Goal: Communication & Community: Answer question/provide support

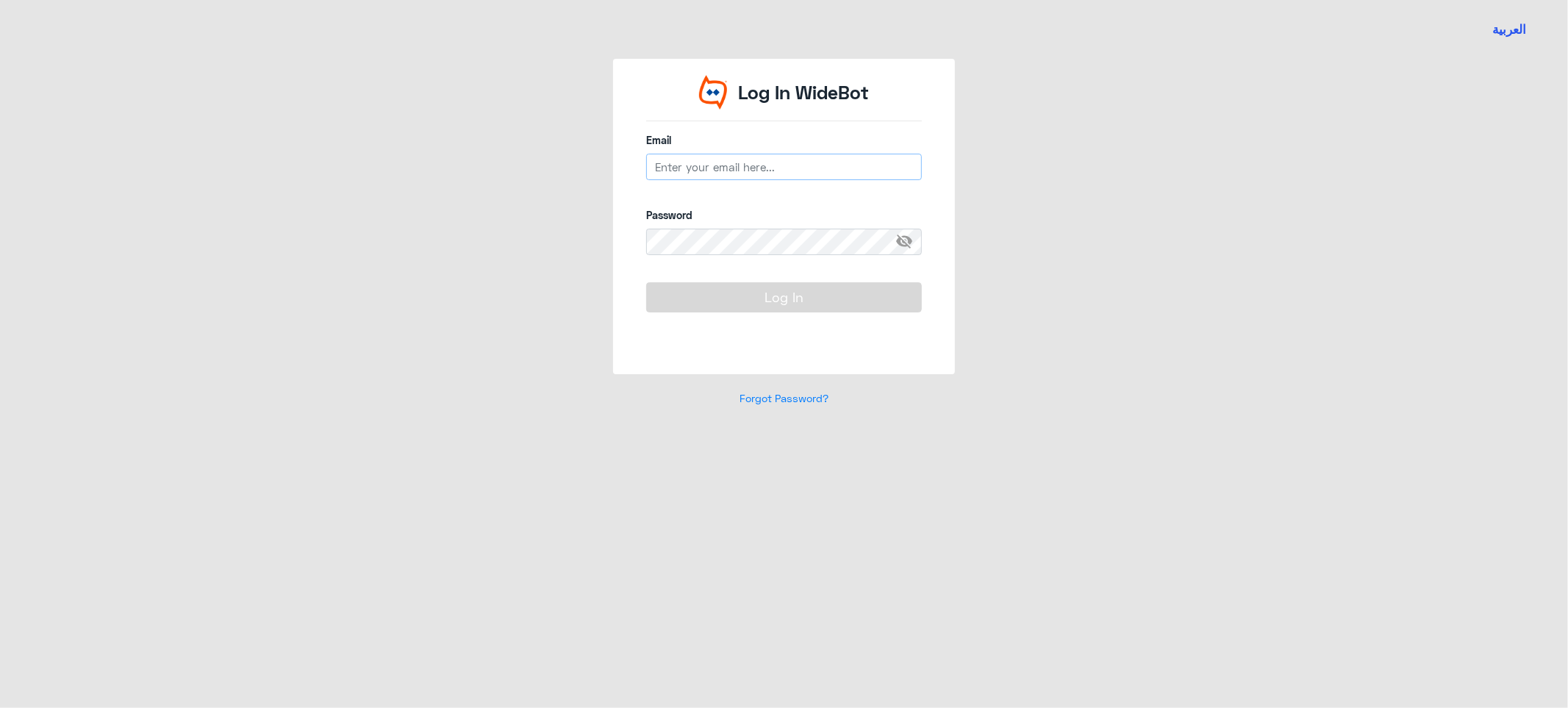
click at [702, 173] on input "email" at bounding box center [784, 167] width 276 height 26
type input "[EMAIL_ADDRESS][DOMAIN_NAME]"
click at [906, 235] on span "visibility_off" at bounding box center [908, 241] width 26 height 26
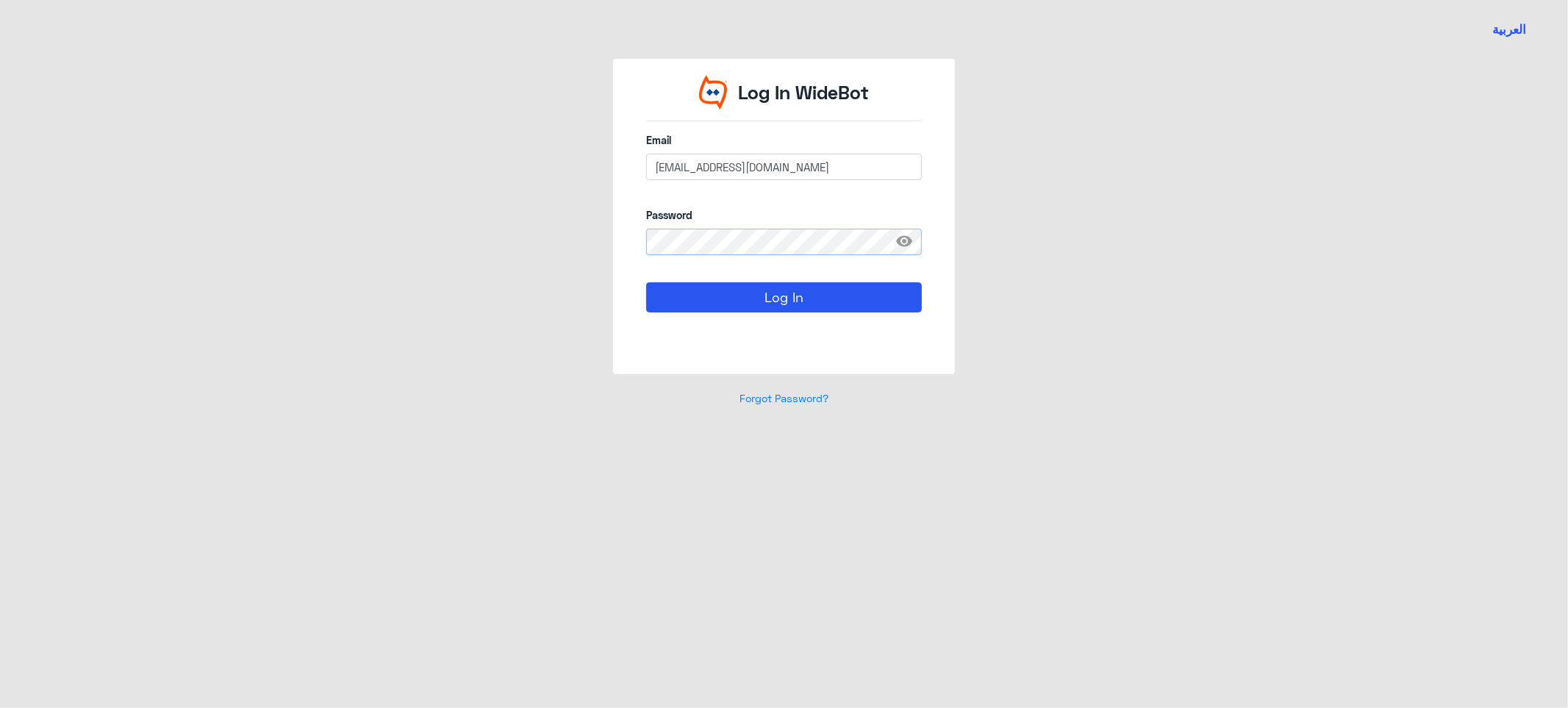
click at [646, 282] on button "Log In" at bounding box center [784, 297] width 276 height 30
click at [756, 294] on button "Log In" at bounding box center [784, 297] width 276 height 30
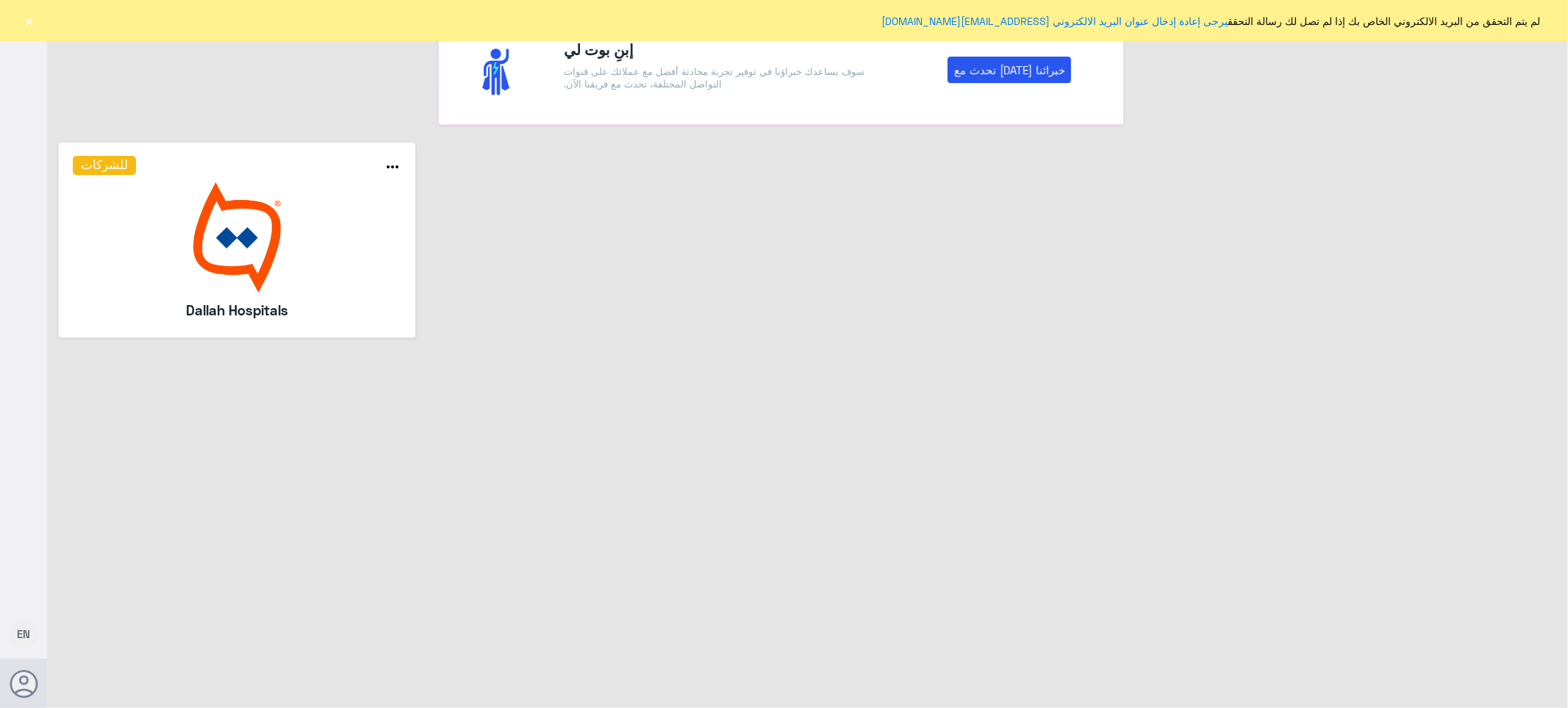
click at [30, 16] on button "×" at bounding box center [29, 20] width 14 height 14
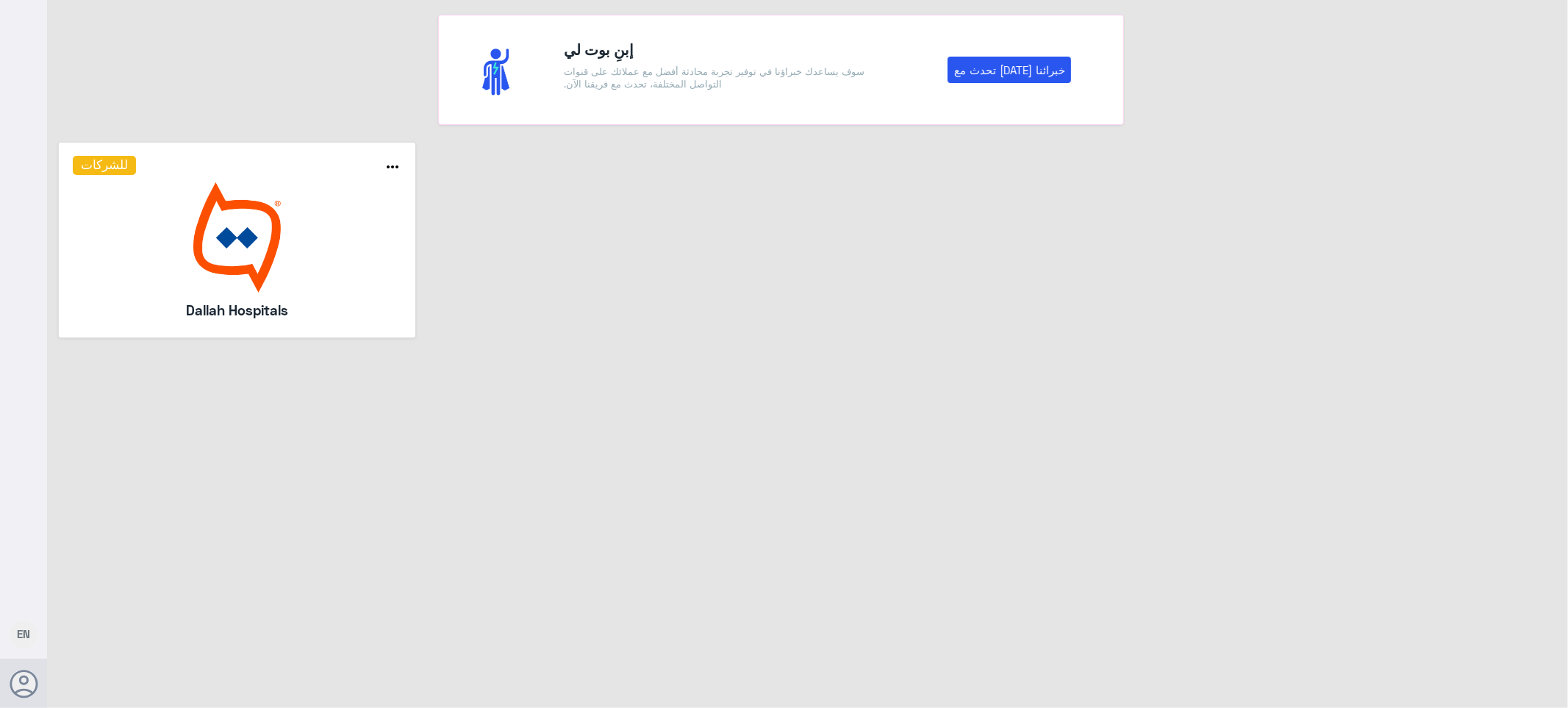
click at [222, 256] on img at bounding box center [237, 237] width 329 height 110
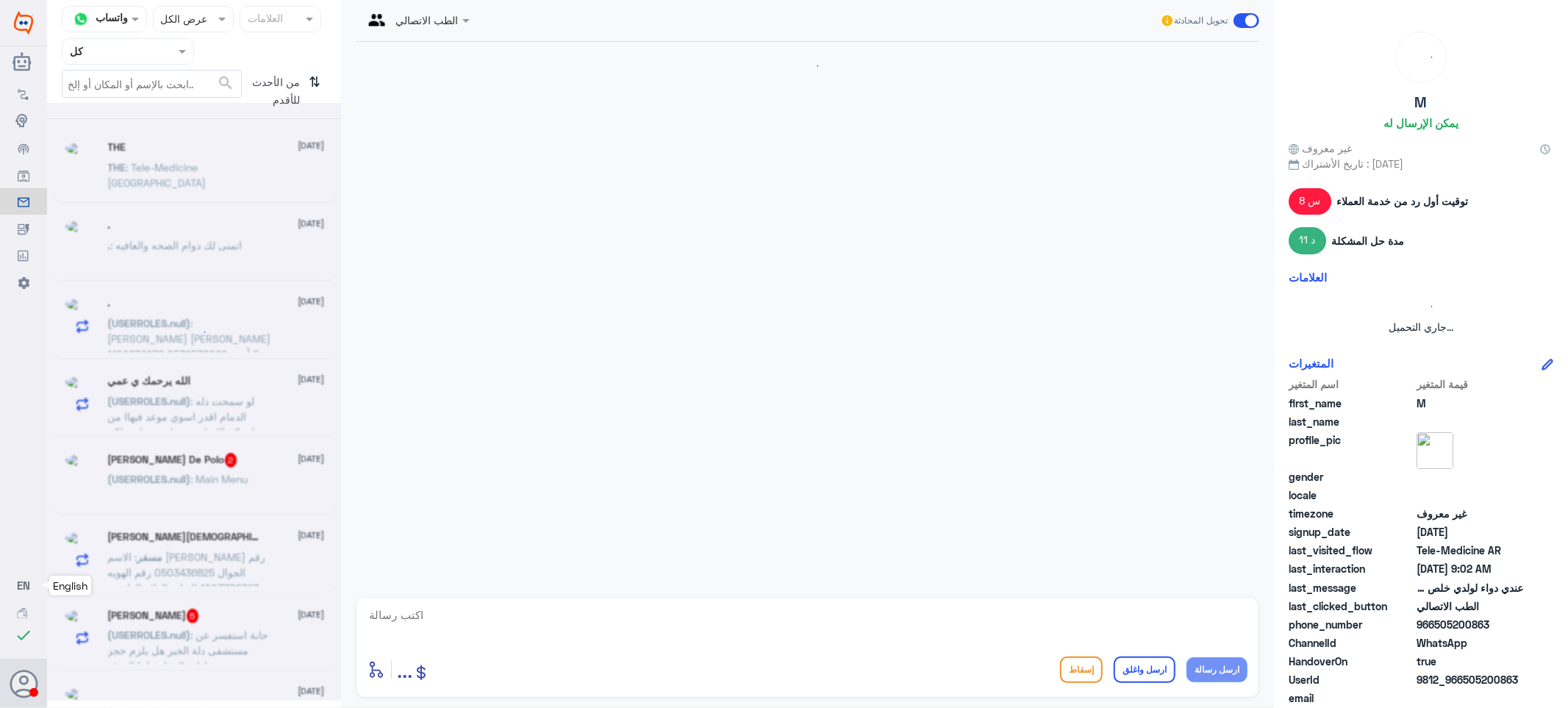
click at [22, 583] on span "EN" at bounding box center [24, 585] width 14 height 14
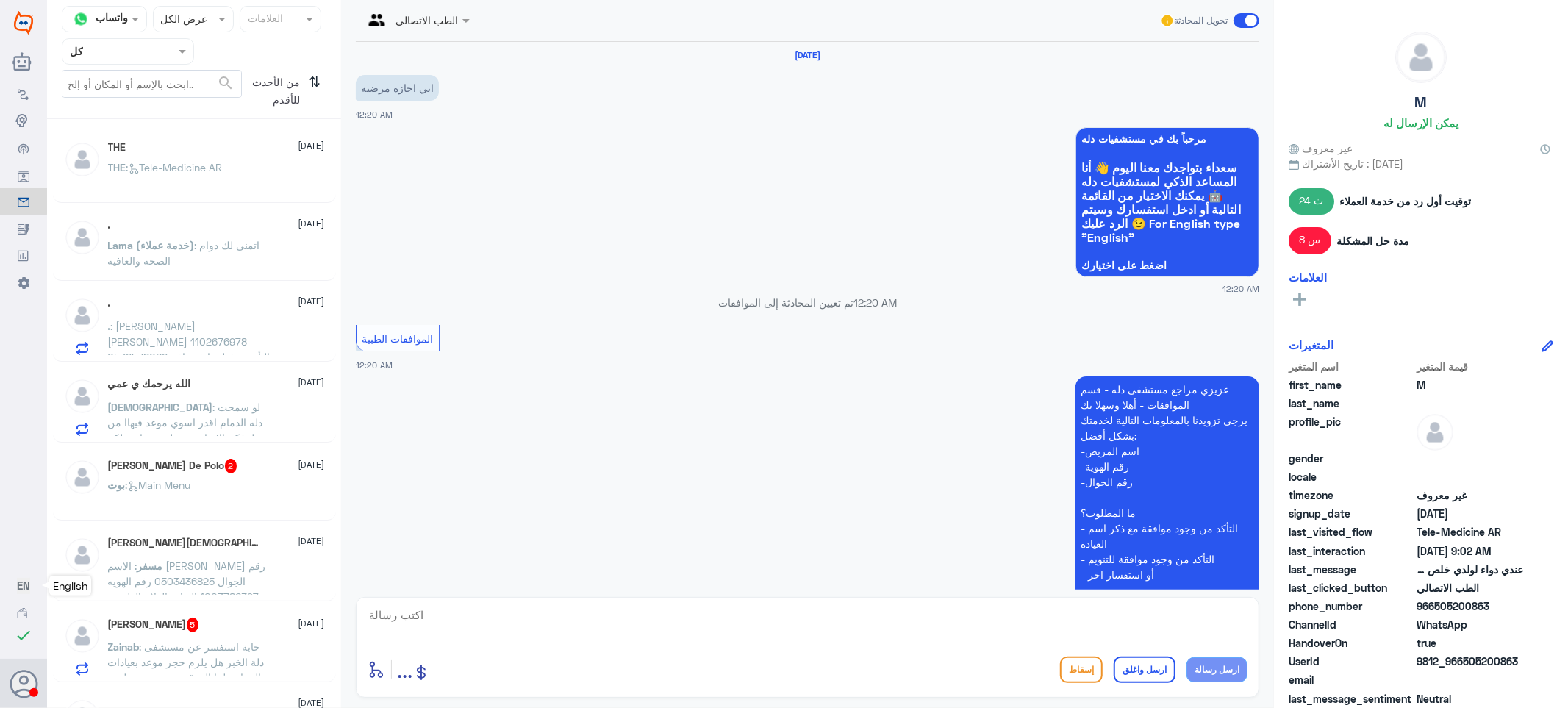
scroll to position [653, 0]
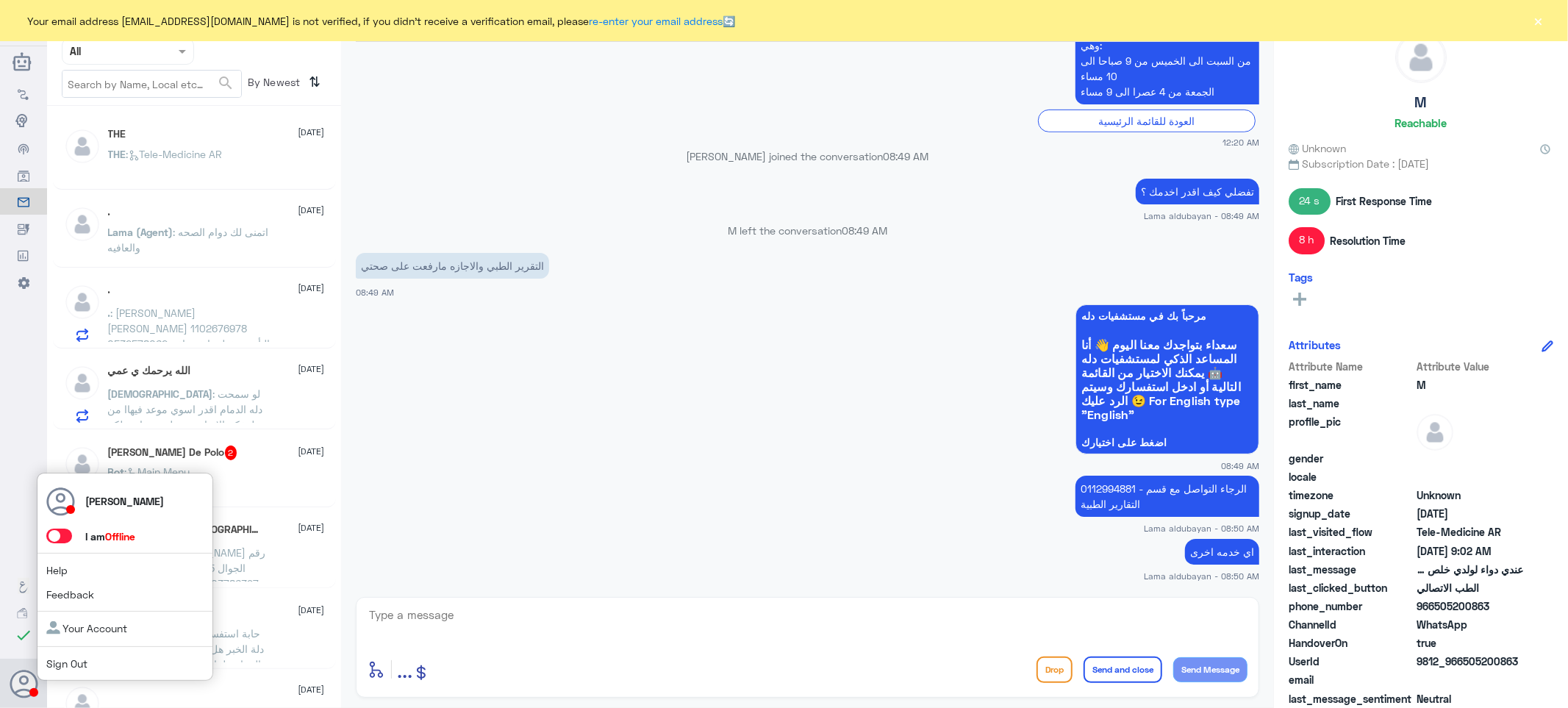
click at [27, 686] on icon at bounding box center [24, 684] width 30 height 30
click at [25, 677] on use at bounding box center [24, 683] width 28 height 28
click at [63, 533] on span at bounding box center [59, 535] width 26 height 14
click at [0, 0] on input "checkbox" at bounding box center [0, 0] width 0 height 0
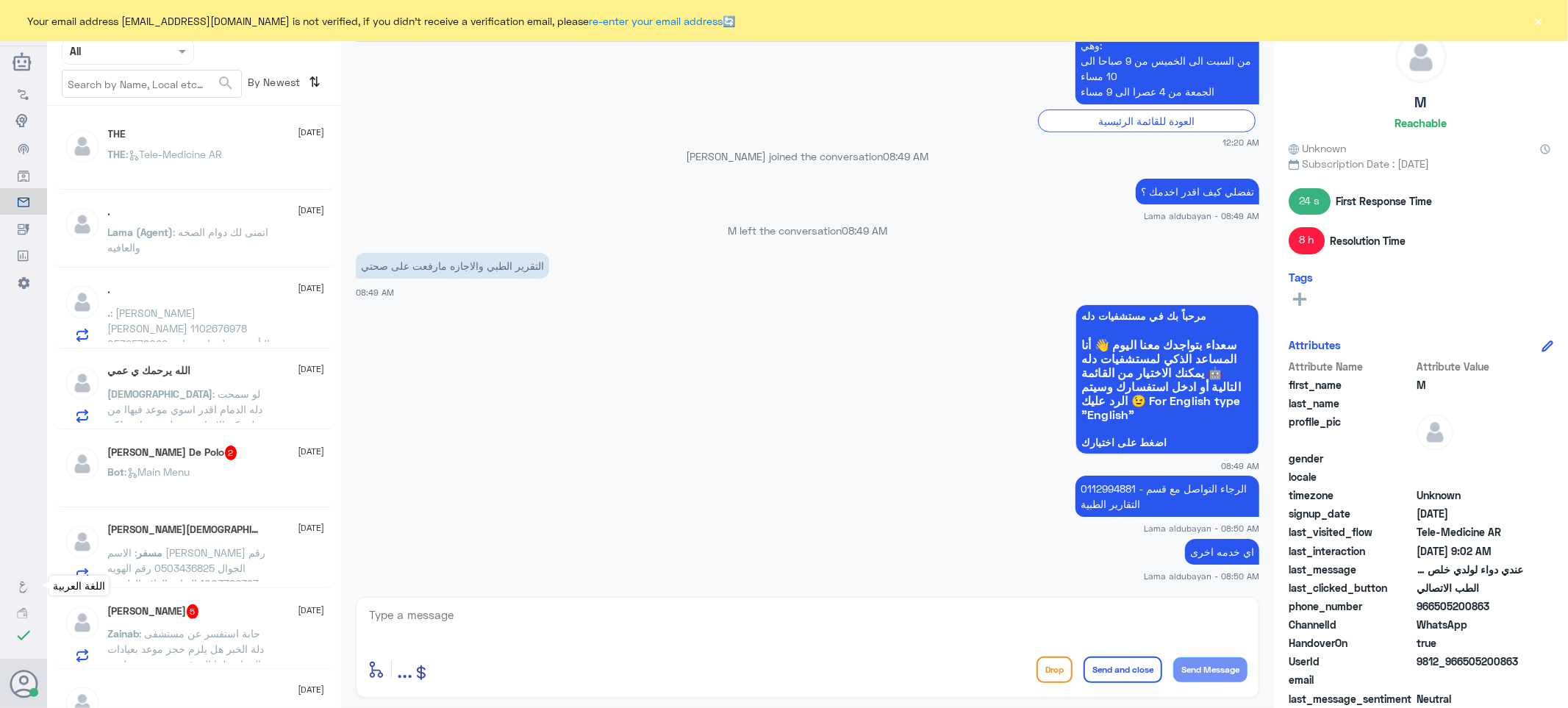
click at [20, 577] on link "اللغة العربية" at bounding box center [23, 585] width 47 height 26
click at [1543, 19] on button "×" at bounding box center [1538, 20] width 14 height 14
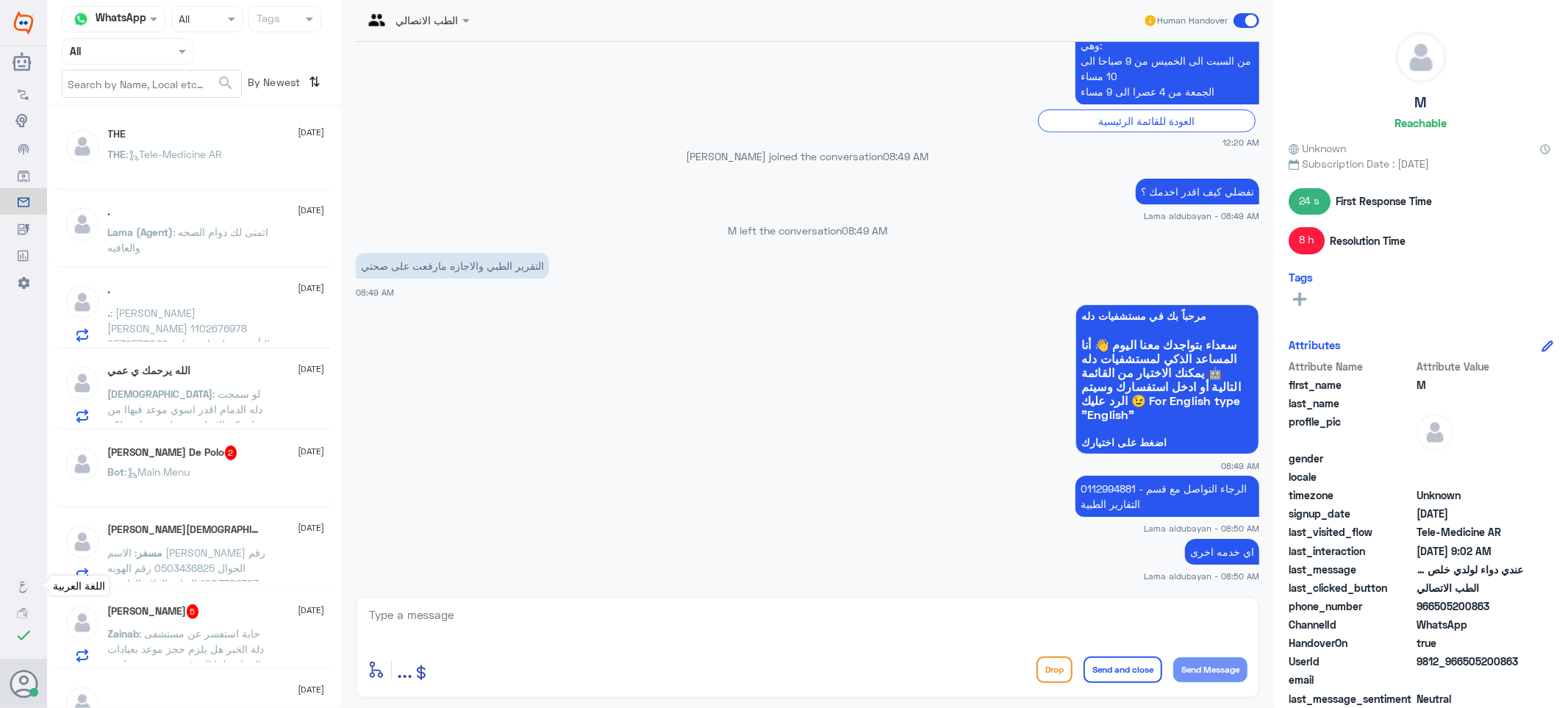
click at [26, 586] on icon at bounding box center [24, 587] width 12 height 12
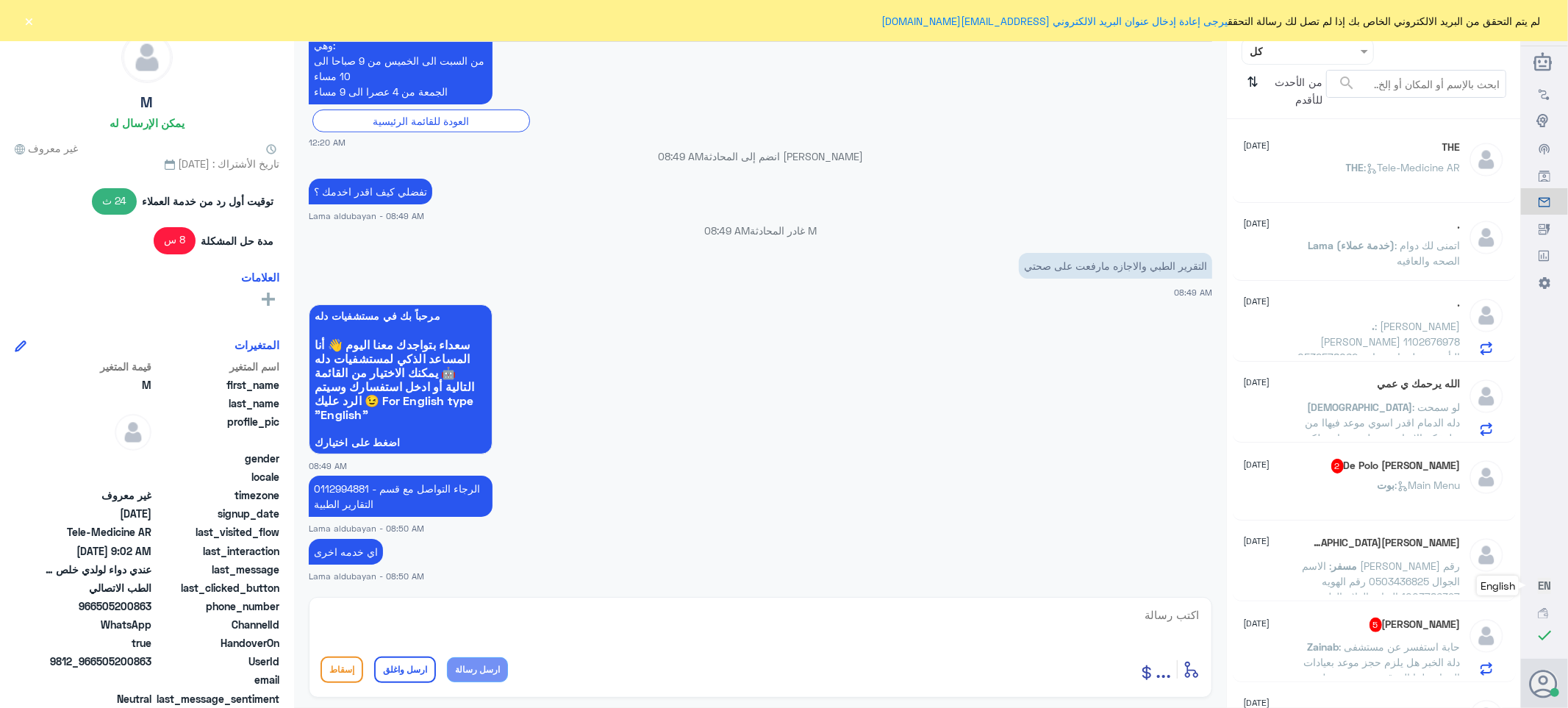
click at [1262, 53] on div at bounding box center [1308, 51] width 131 height 17
click at [1279, 141] on div "الوارد لديك" at bounding box center [1308, 150] width 133 height 34
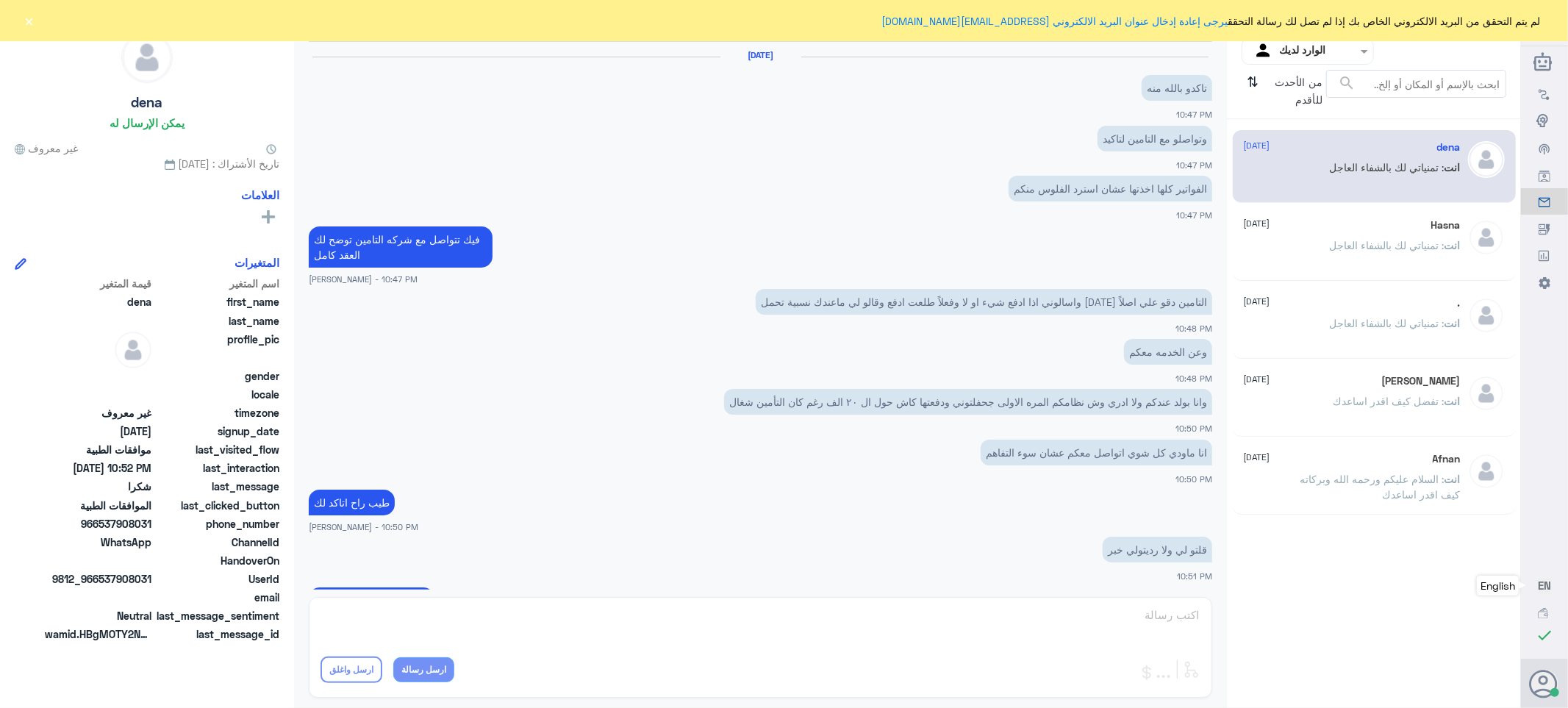
scroll to position [441, 0]
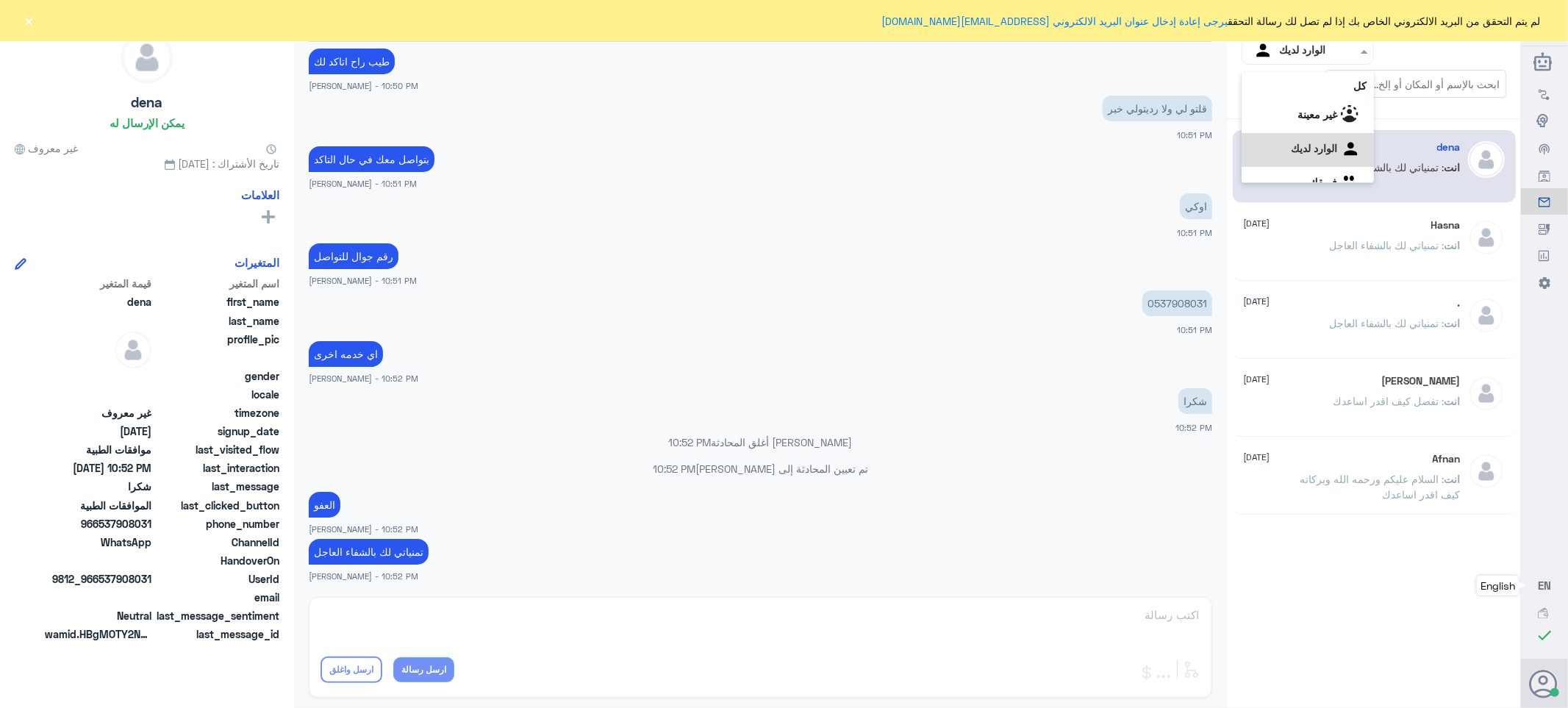
click at [1294, 48] on input "text" at bounding box center [1319, 51] width 81 height 17
click at [1291, 125] on لديك "الوارد لديك" at bounding box center [1314, 129] width 46 height 13
click at [1291, 46] on input "text" at bounding box center [1319, 51] width 81 height 17
click at [1294, 159] on div "فريقك" at bounding box center [1308, 166] width 133 height 34
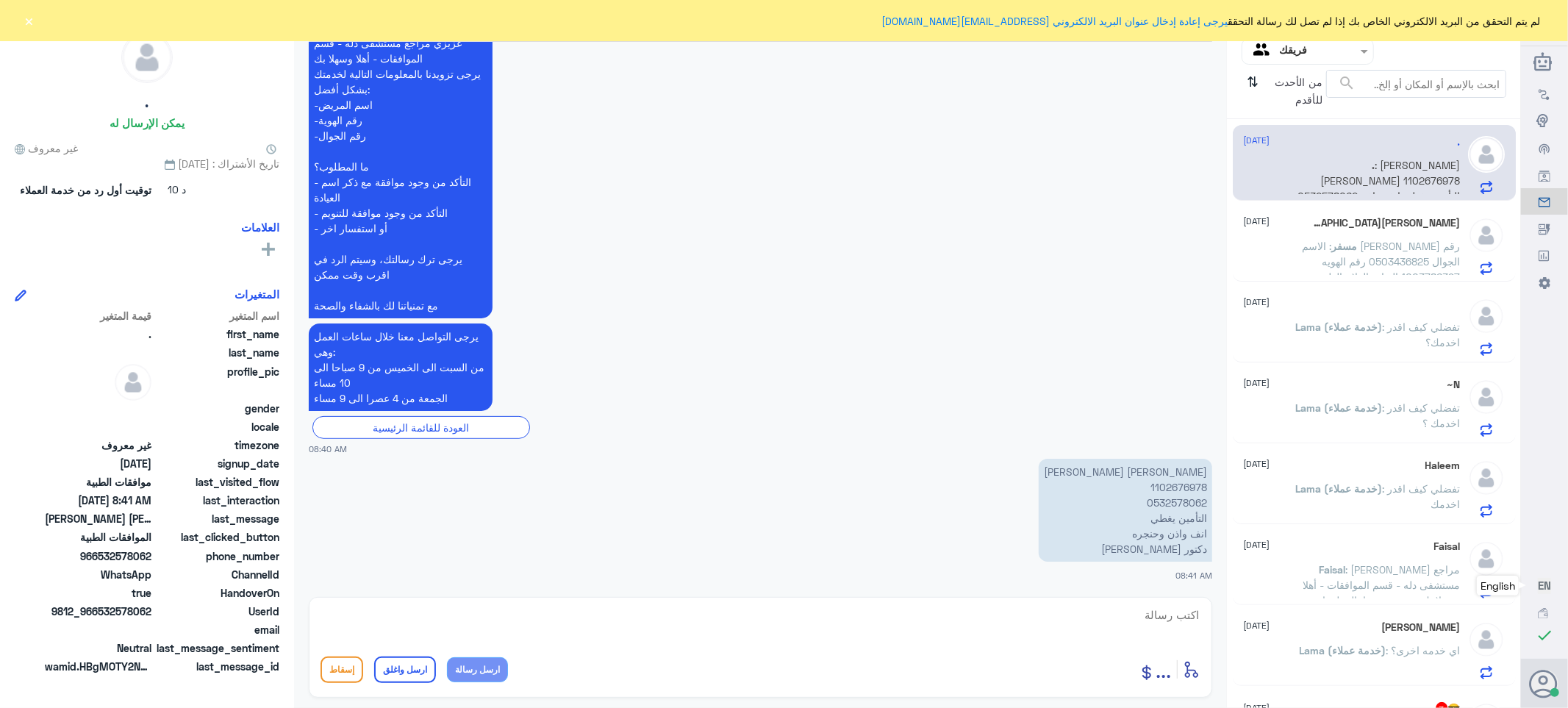
scroll to position [0, 0]
click at [1172, 485] on p "[PERSON_NAME] [PERSON_NAME] 1102676978 0532578062 التأمين يغطي انف واذن وحنجره …" at bounding box center [1126, 509] width 173 height 103
copy p "1102676978"
click at [1159, 490] on p "[PERSON_NAME] [PERSON_NAME] 1102676978 0532578062 التأمين يغطي انف واذن وحنجره …" at bounding box center [1126, 509] width 173 height 103
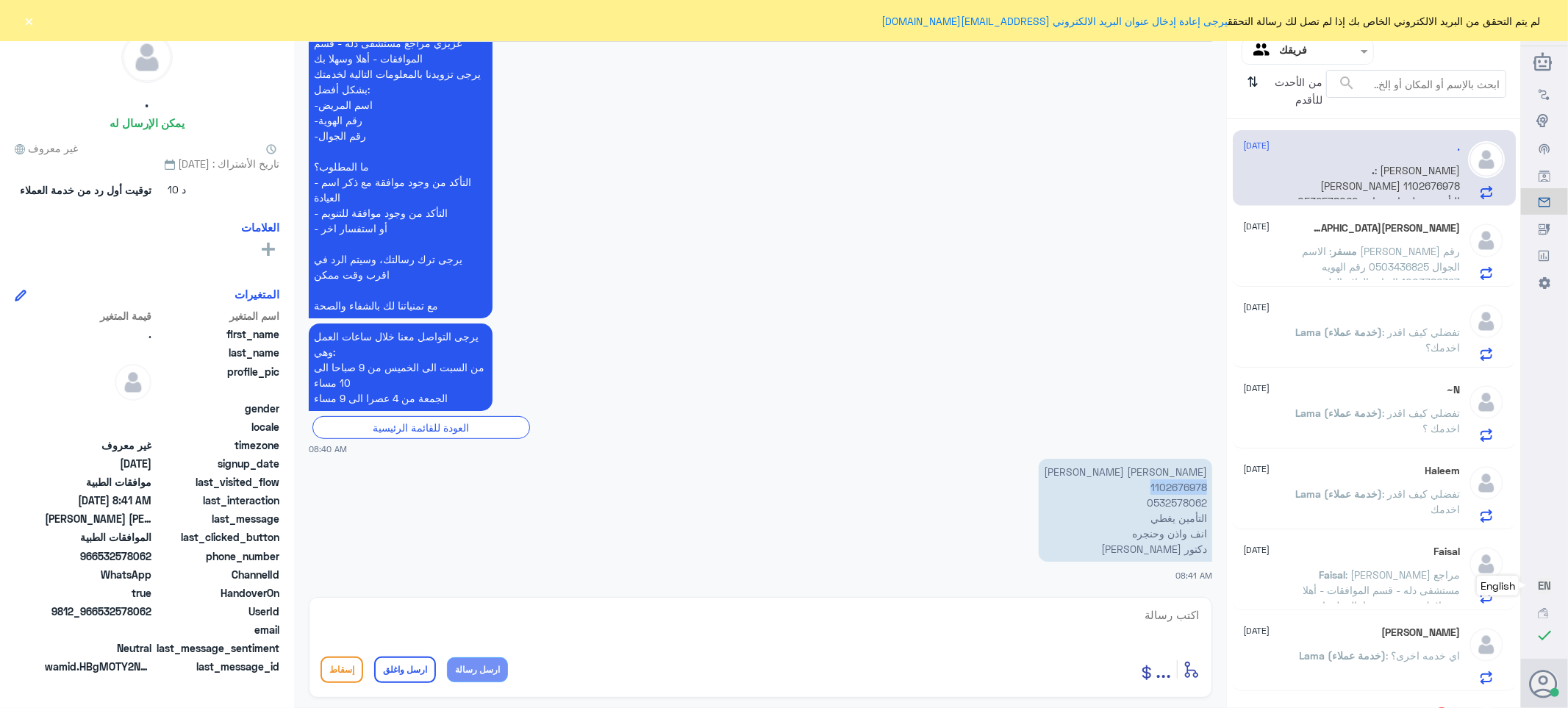
click at [1159, 490] on p "[PERSON_NAME] [PERSON_NAME] 1102676978 0532578062 التأمين يغطي انف واذن وحنجره …" at bounding box center [1126, 509] width 173 height 103
click at [1343, 258] on p "مسفر : الاسم [PERSON_NAME] رقم الجوال 0503436825 رقم الهويه 1003786397 العياده …" at bounding box center [1378, 261] width 166 height 37
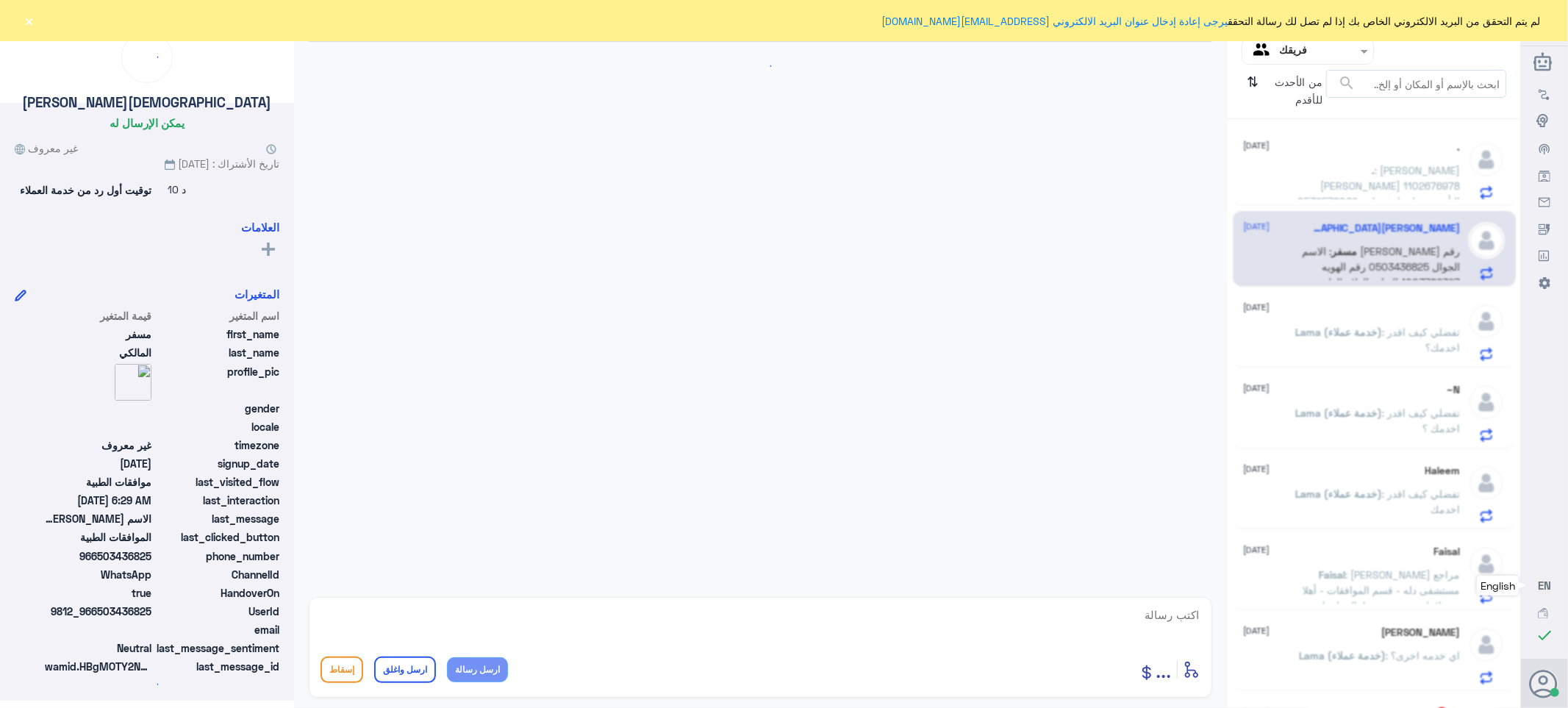
scroll to position [357, 0]
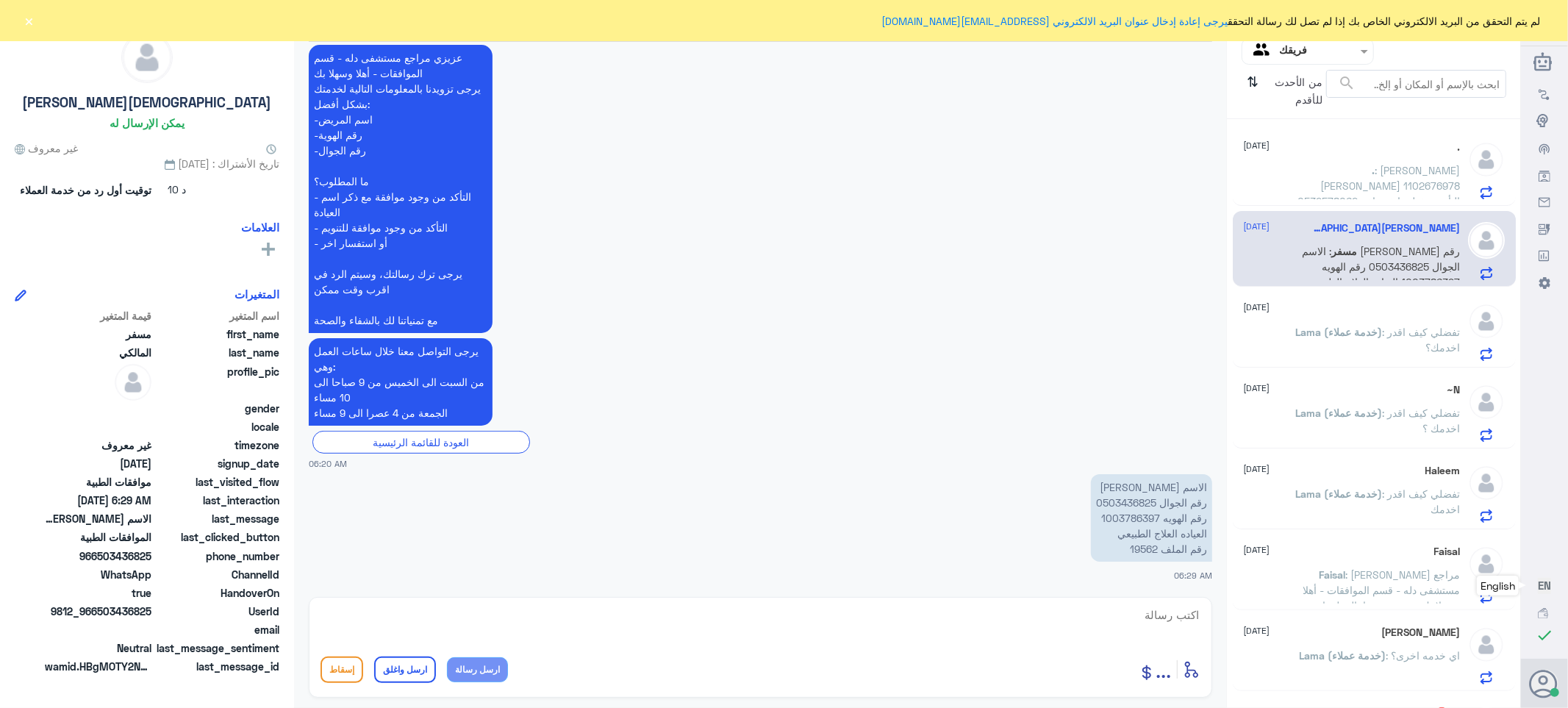
click at [1142, 547] on p "الاسم [PERSON_NAME] رقم الجوال 0503436825 رقم الهويه 1003786397 العياده العلاج …" at bounding box center [1151, 518] width 122 height 88
copy p "19562"
click at [1169, 614] on textarea at bounding box center [760, 622] width 880 height 36
type textarea "السلام عليكم ورحمه الله تفضل كيف اقدر اساعدك"
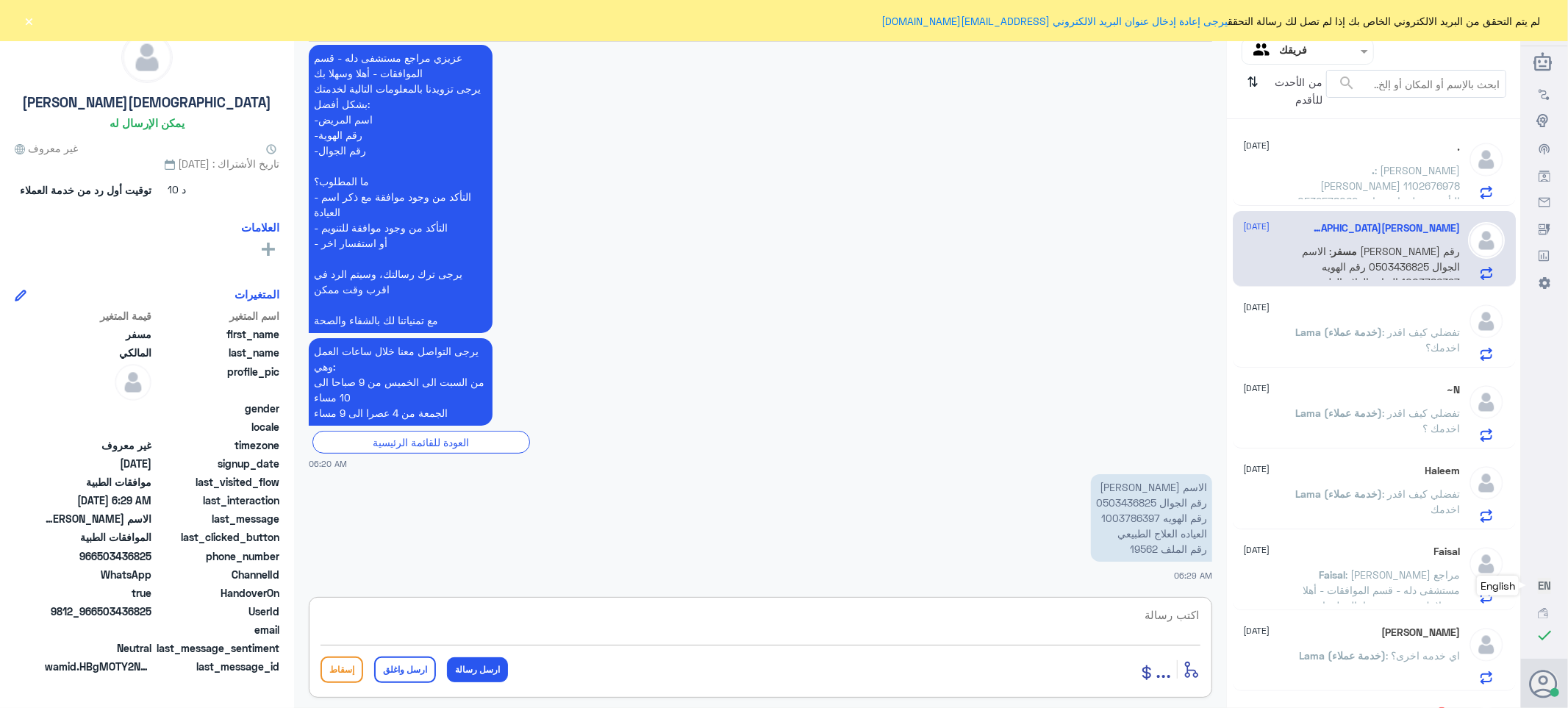
scroll to position [421, 0]
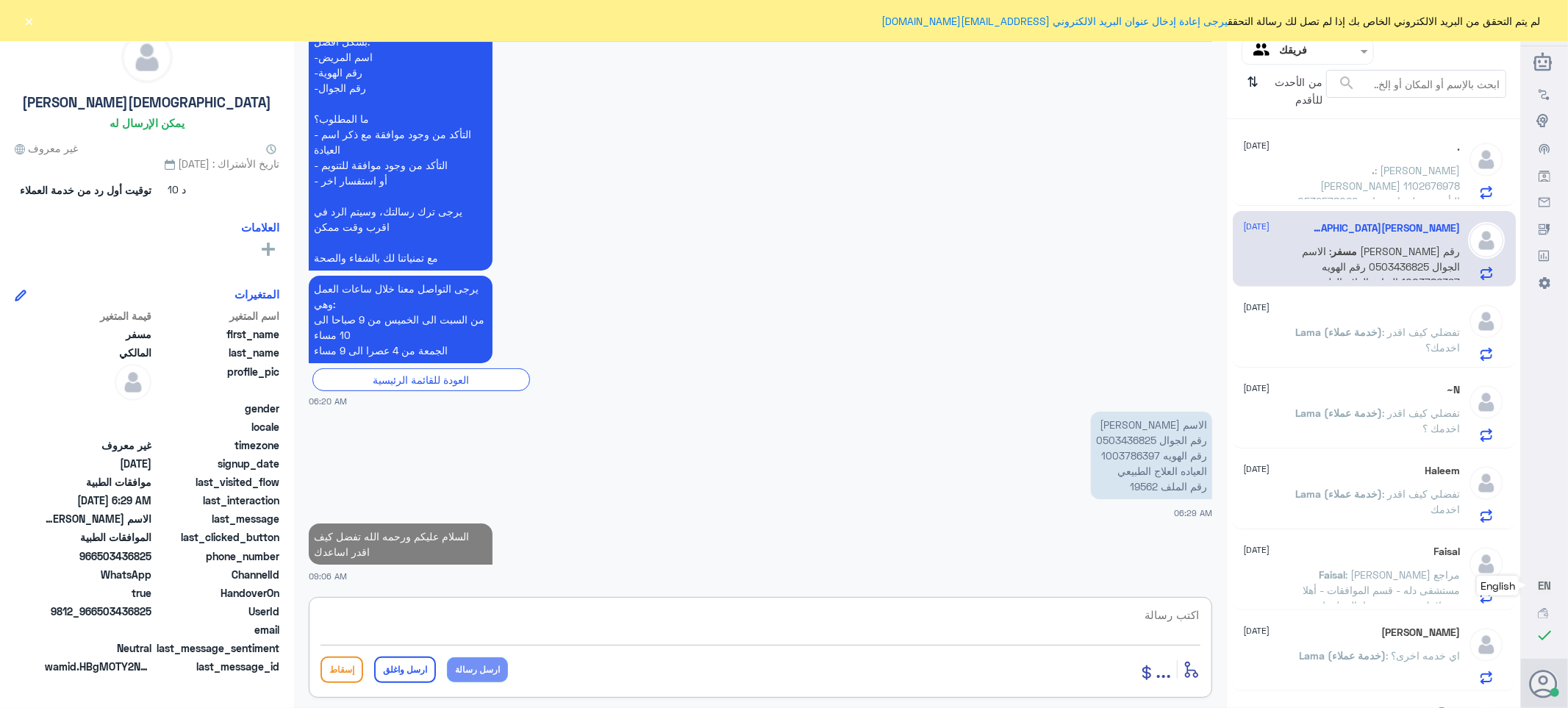
click at [1339, 351] on p "Lama (خدمة عملاء) : تفضلي كيف اقدر اخدمك؟" at bounding box center [1378, 342] width 166 height 37
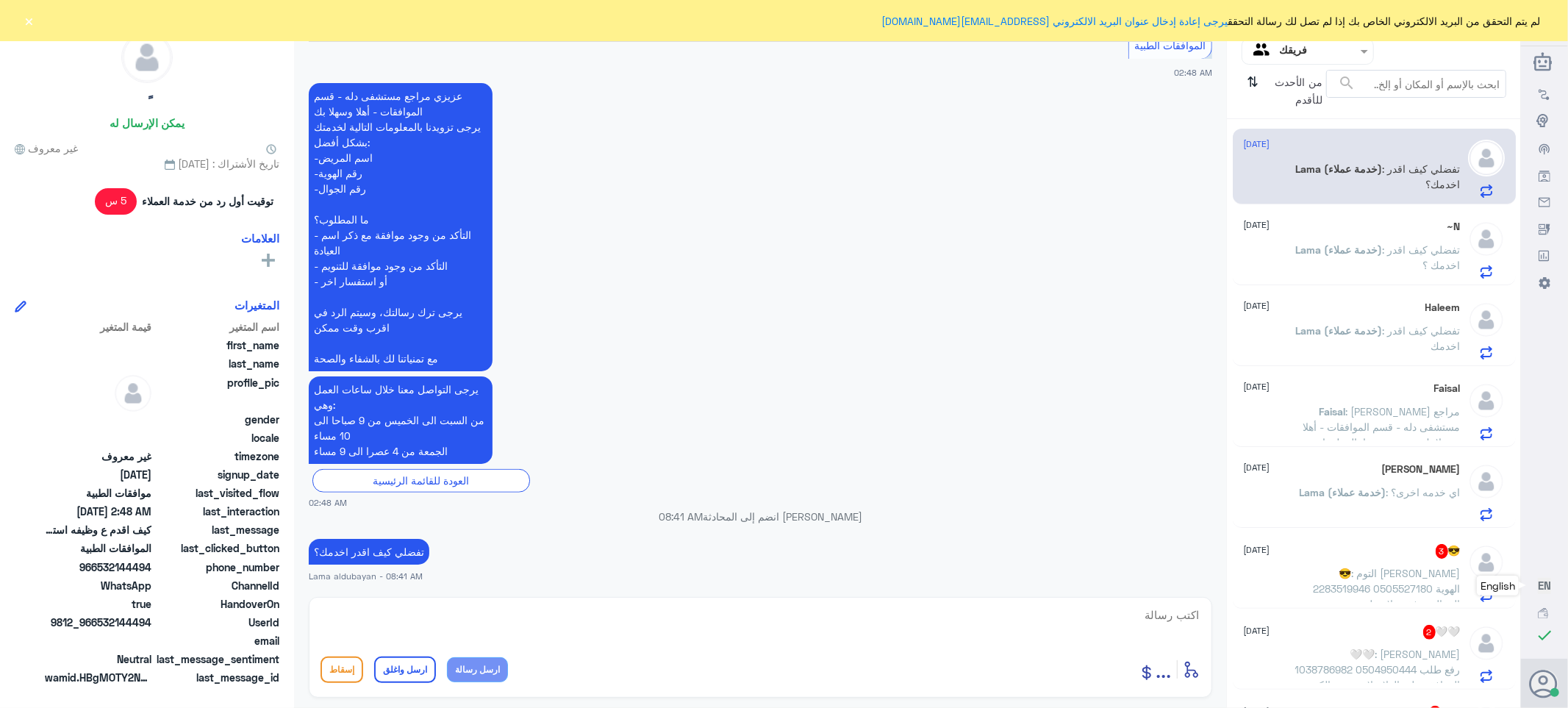
scroll to position [326, 0]
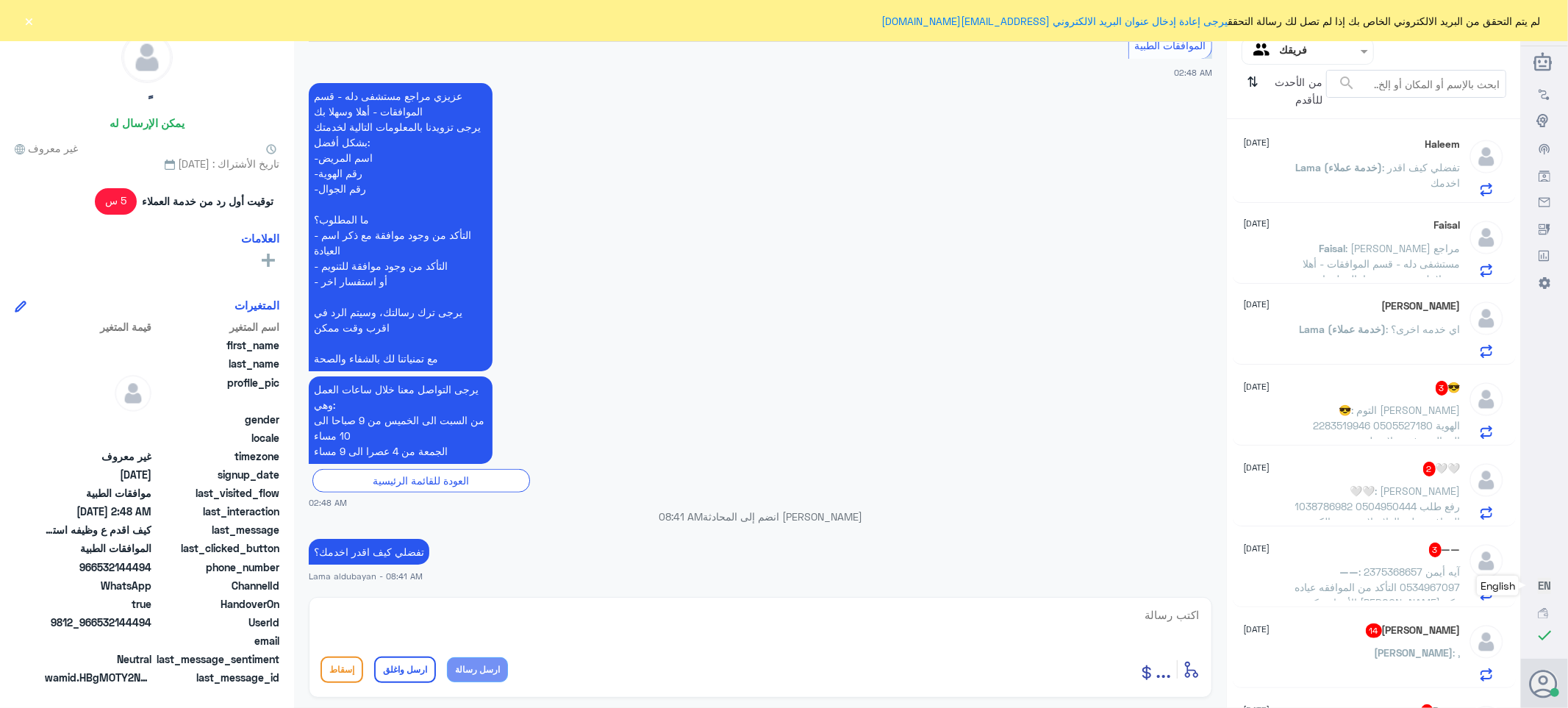
click at [1359, 443] on div "😎 3 [DATE] 😎 : التوم [PERSON_NAME] 2283519946 الهوية 0505527180 الجوال موفقة عل…" at bounding box center [1374, 407] width 283 height 76
click at [1361, 422] on span ": التوم [PERSON_NAME] 2283519946 الهوية 0505527180 الجوال موفقة علاج طبيعي" at bounding box center [1387, 425] width 147 height 43
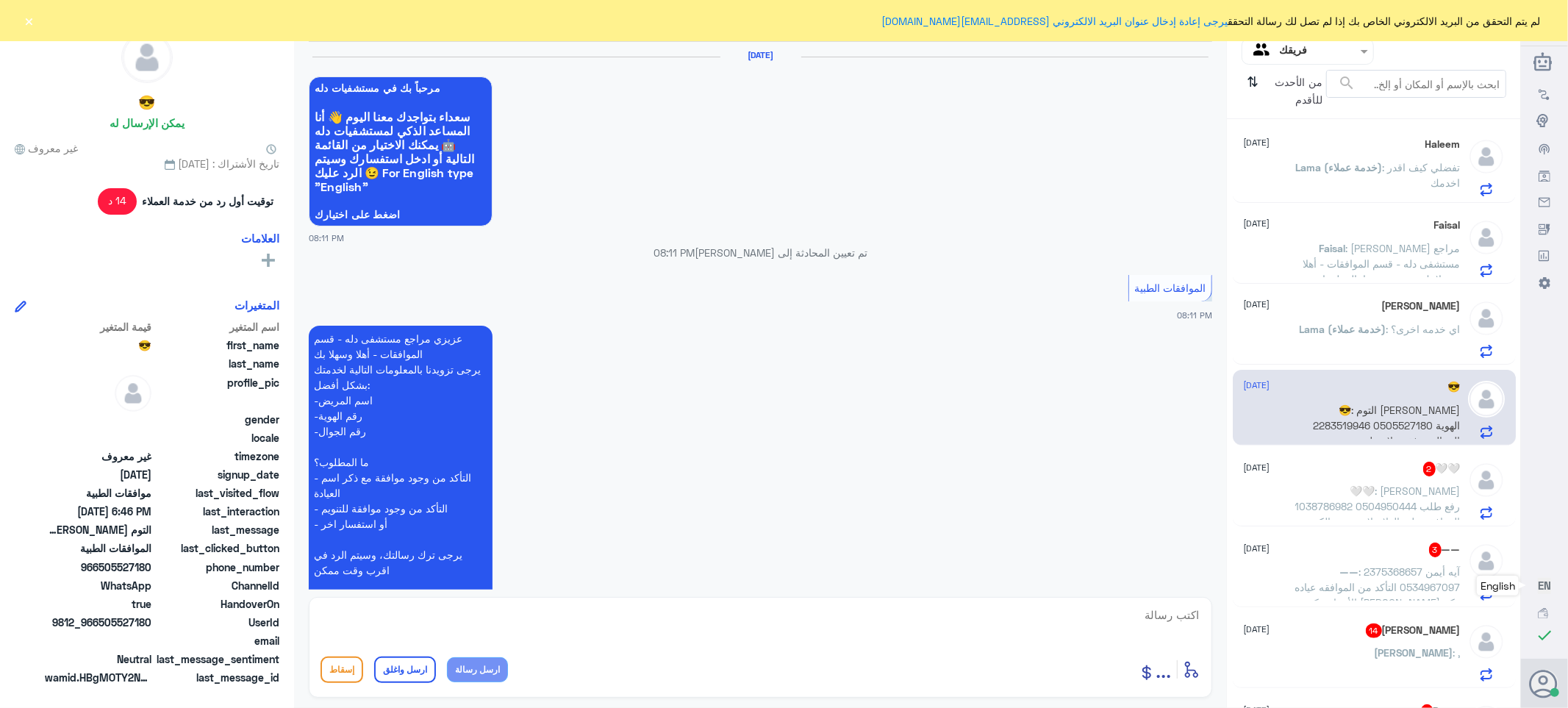
scroll to position [1623, 0]
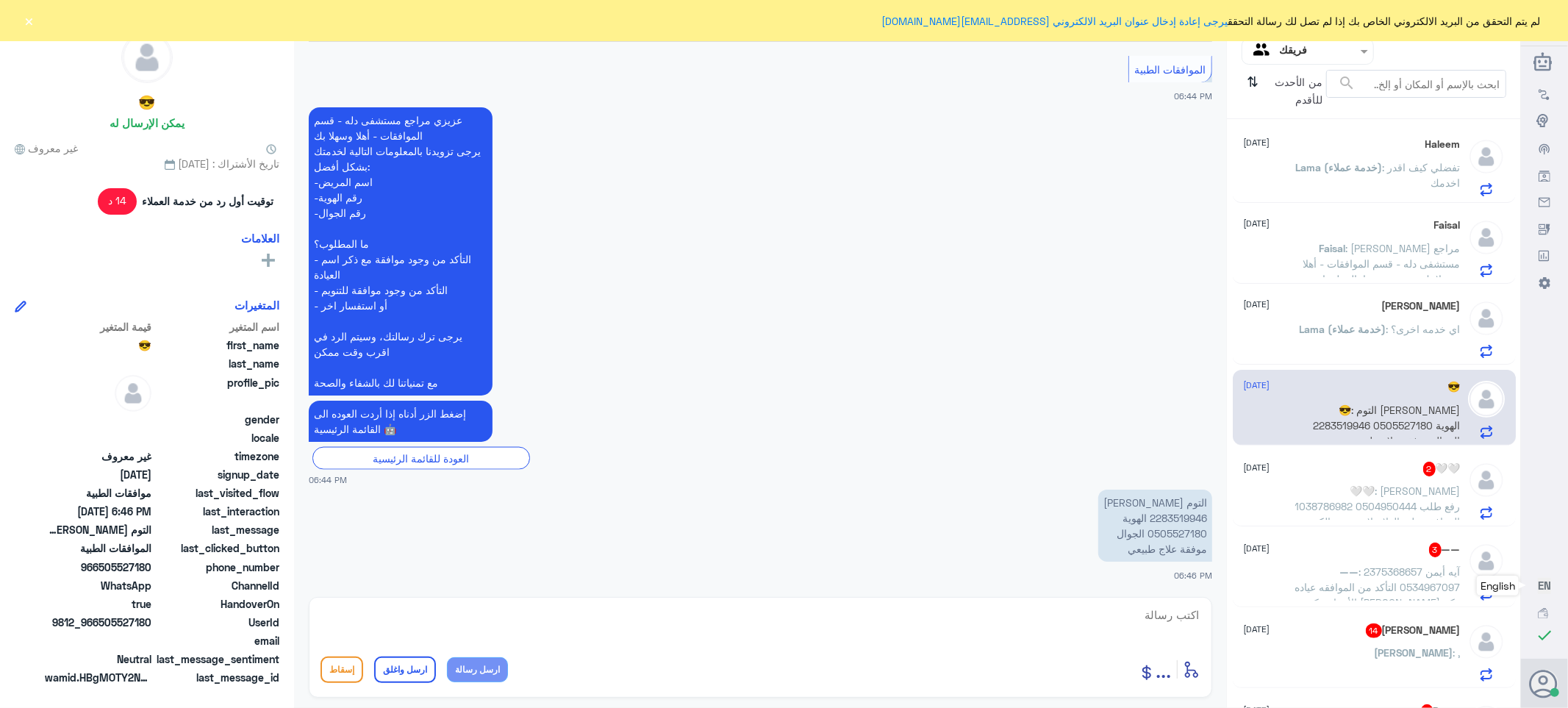
click at [1166, 518] on p "التوم [PERSON_NAME] 2283519946 الهوية 0505527180 الجوال موفقة علاج طبيعي" at bounding box center [1156, 525] width 114 height 72
copy p "2283519946"
click at [1386, 573] on span ": آيه أيمن 2375368657 0534967097 التأكد من الموافقه عياده الأسنان دكتور [PERSON…" at bounding box center [1378, 594] width 166 height 59
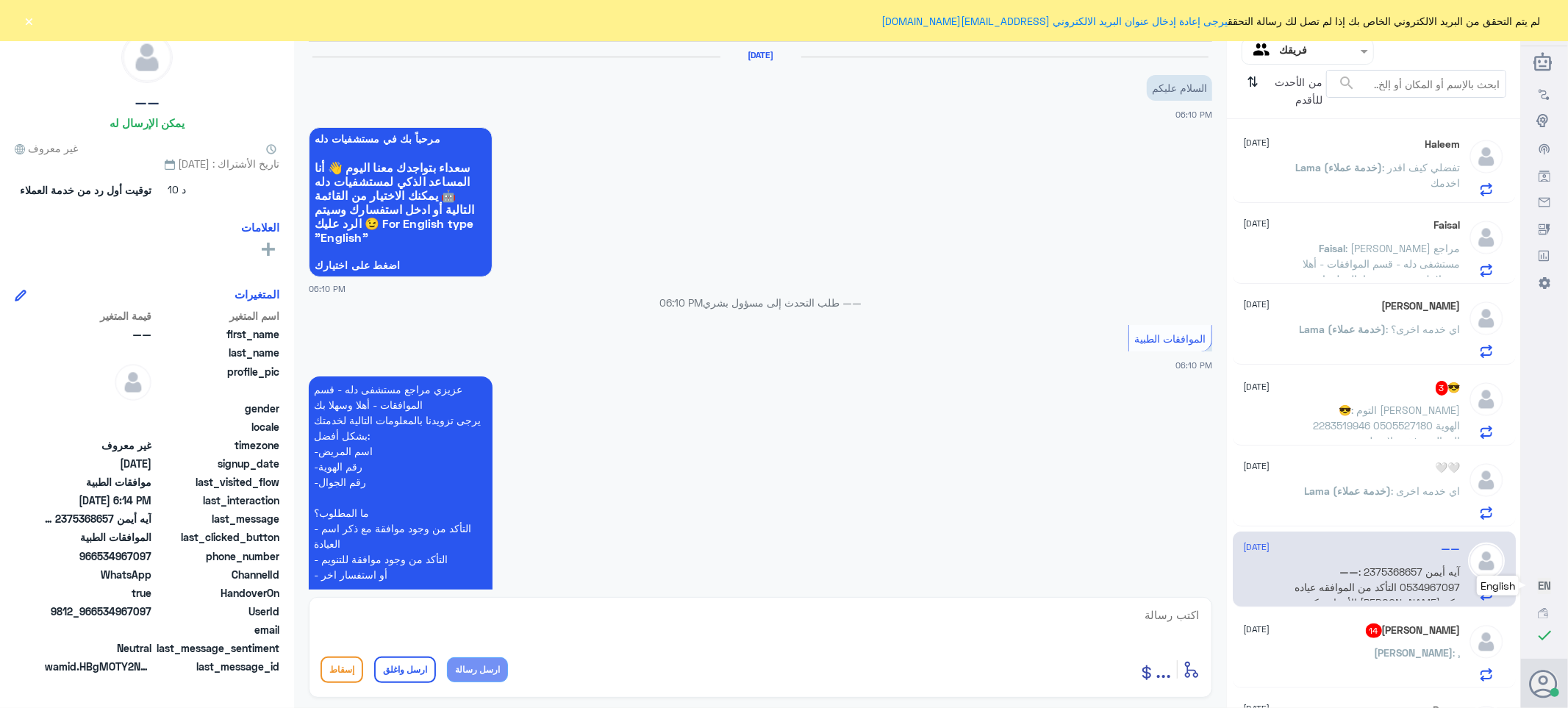
scroll to position [316, 0]
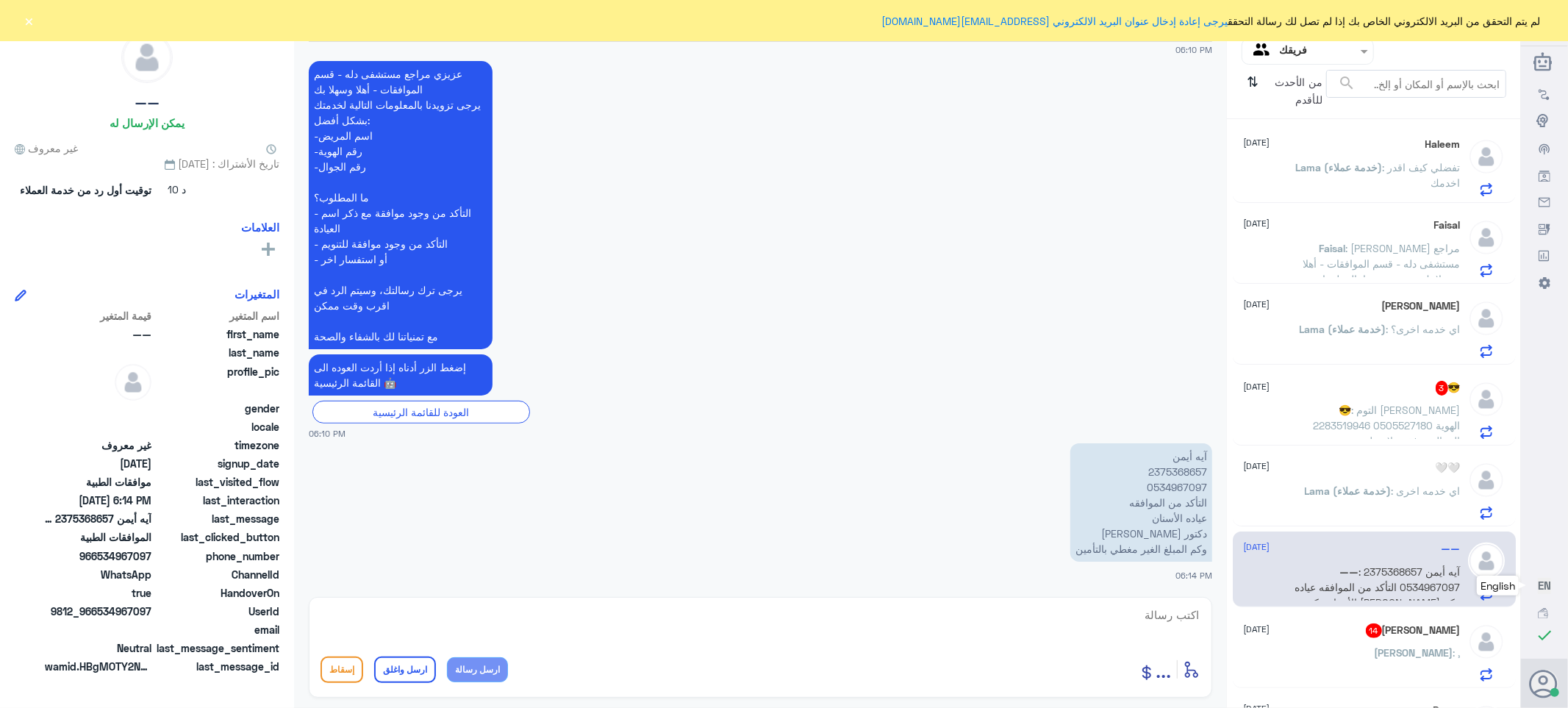
click at [1173, 464] on p "آيه أيمن 2375368657 0534967097 التأكد من الموافقه عياده الأسنان دكتور [PERSON_N…" at bounding box center [1141, 501] width 142 height 118
copy p "2375368657"
drag, startPoint x: 1296, startPoint y: 44, endPoint x: 1285, endPoint y: 69, distance: 27.3
click at [1295, 44] on input "text" at bounding box center [1319, 51] width 81 height 17
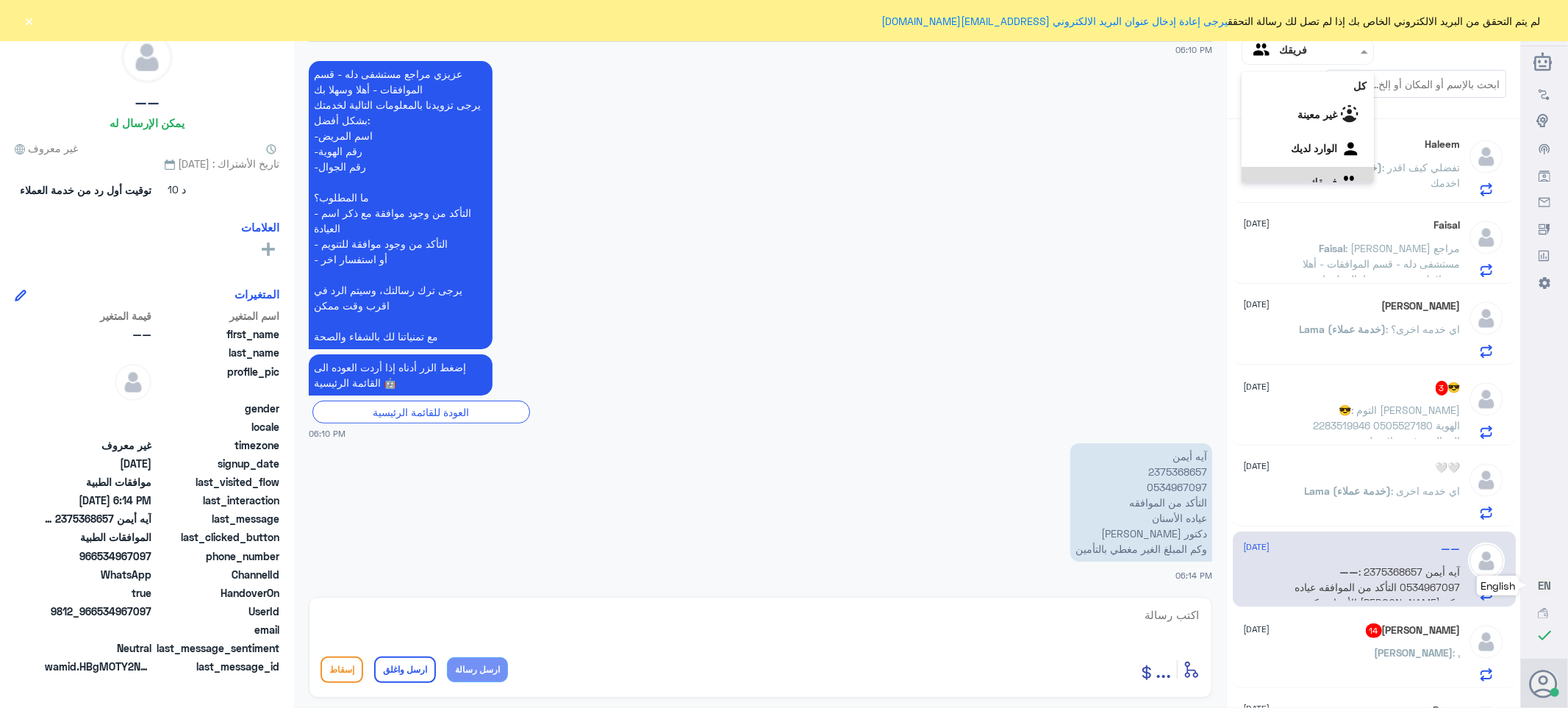
scroll to position [19, 0]
click at [1280, 125] on div "الوارد لديك" at bounding box center [1308, 132] width 133 height 34
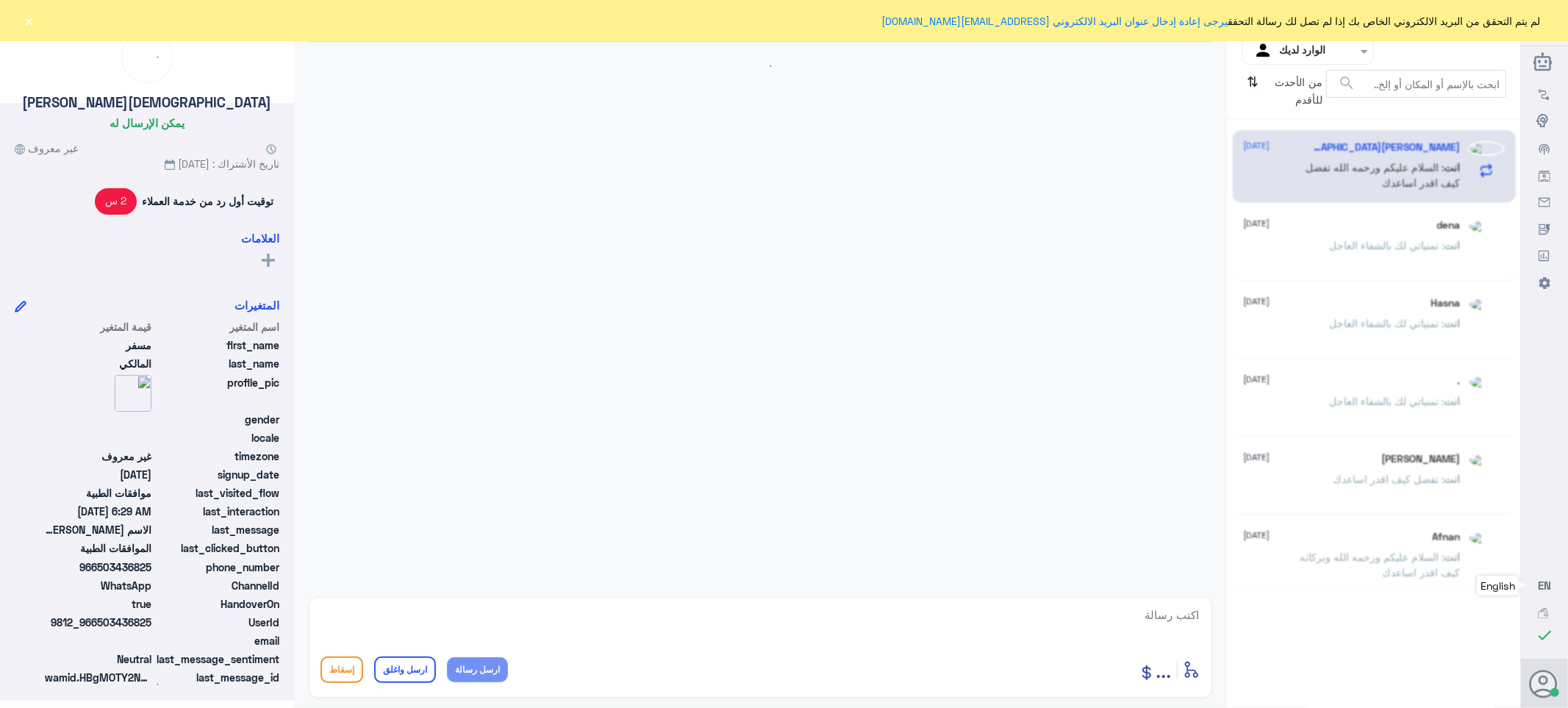
scroll to position [446, 0]
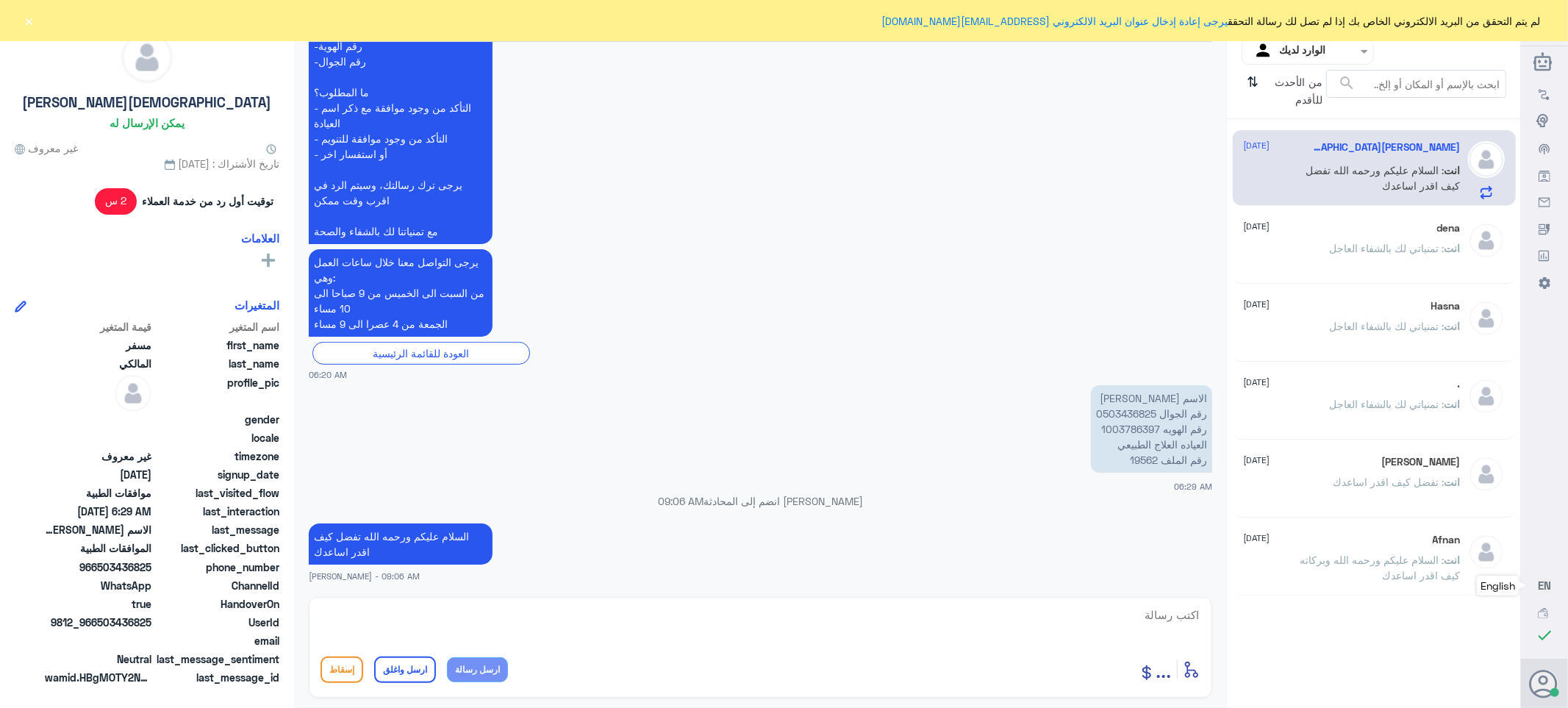
click at [1326, 568] on p "انت : السلام عليكم ورحمه الله وبركاته كيف اقدر اساعدك" at bounding box center [1378, 569] width 166 height 37
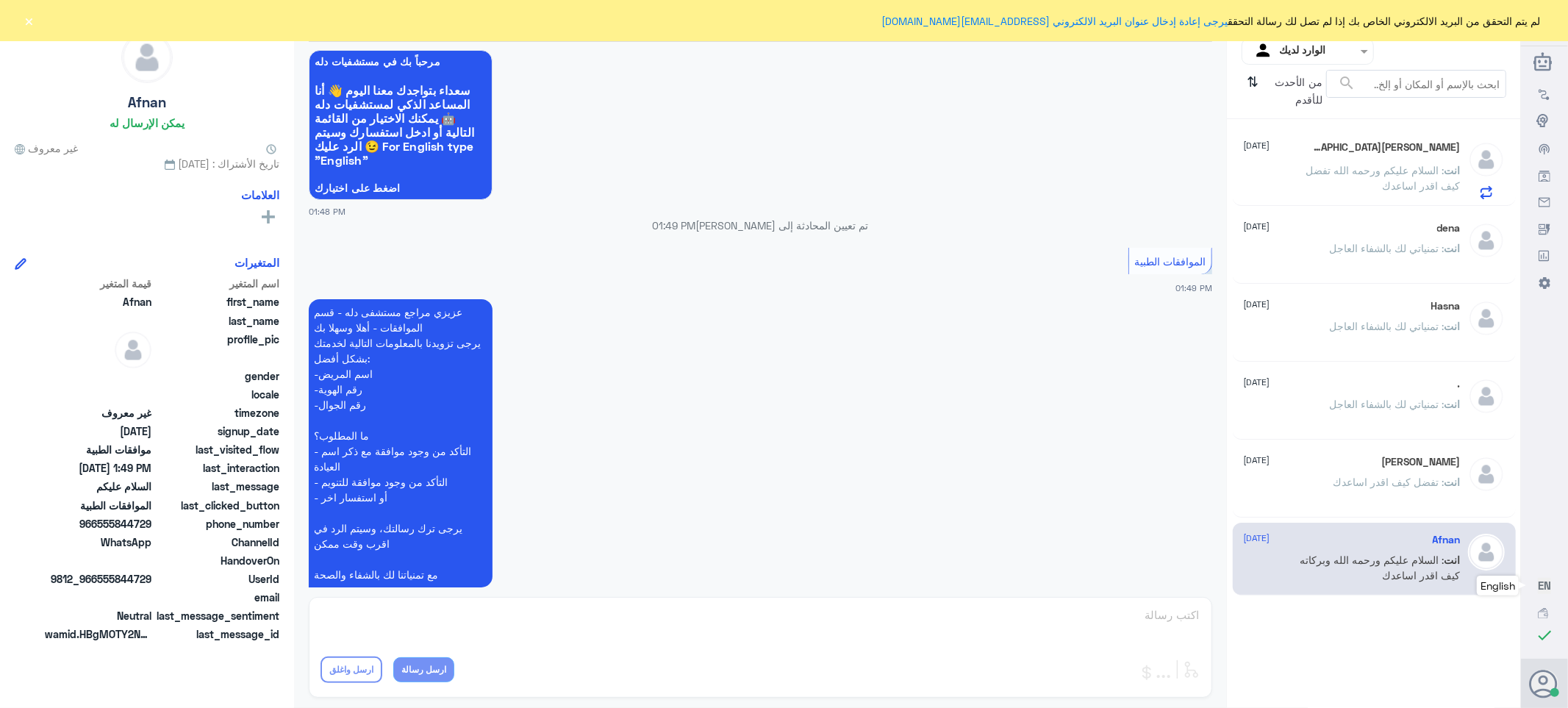
scroll to position [236, 0]
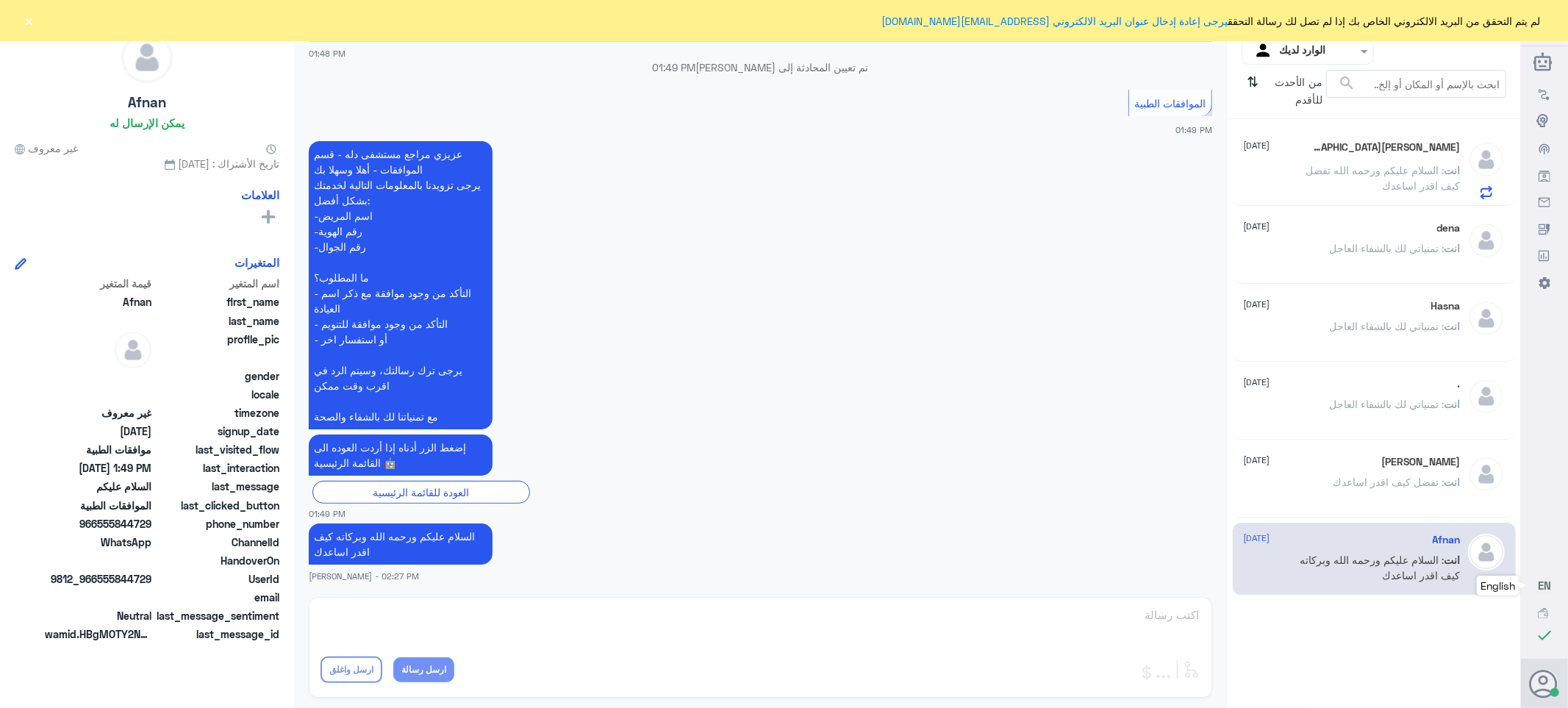
click at [1287, 172] on div "انت : السلام عليكم ورحمه الله تفضل كيف اقدر اساعدك" at bounding box center [1352, 182] width 217 height 33
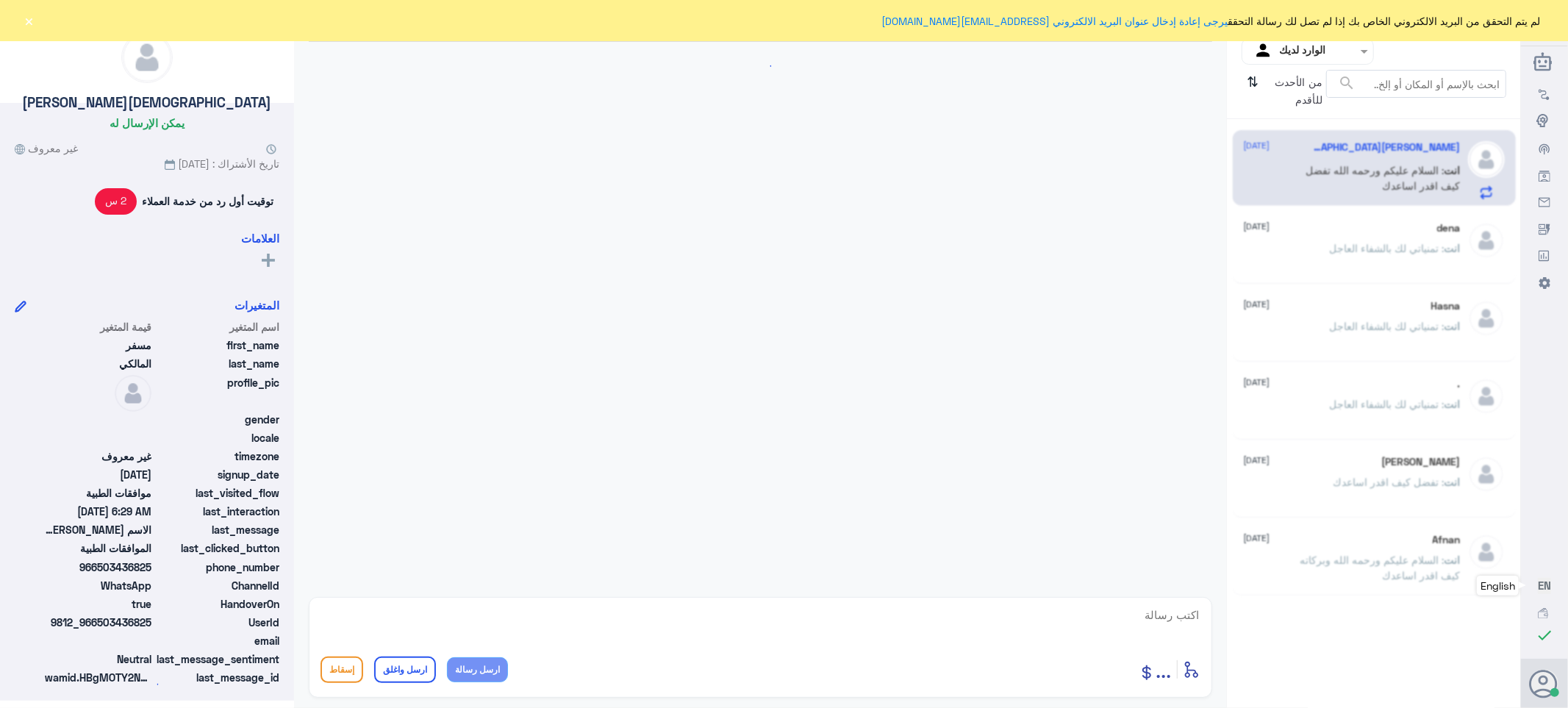
scroll to position [446, 0]
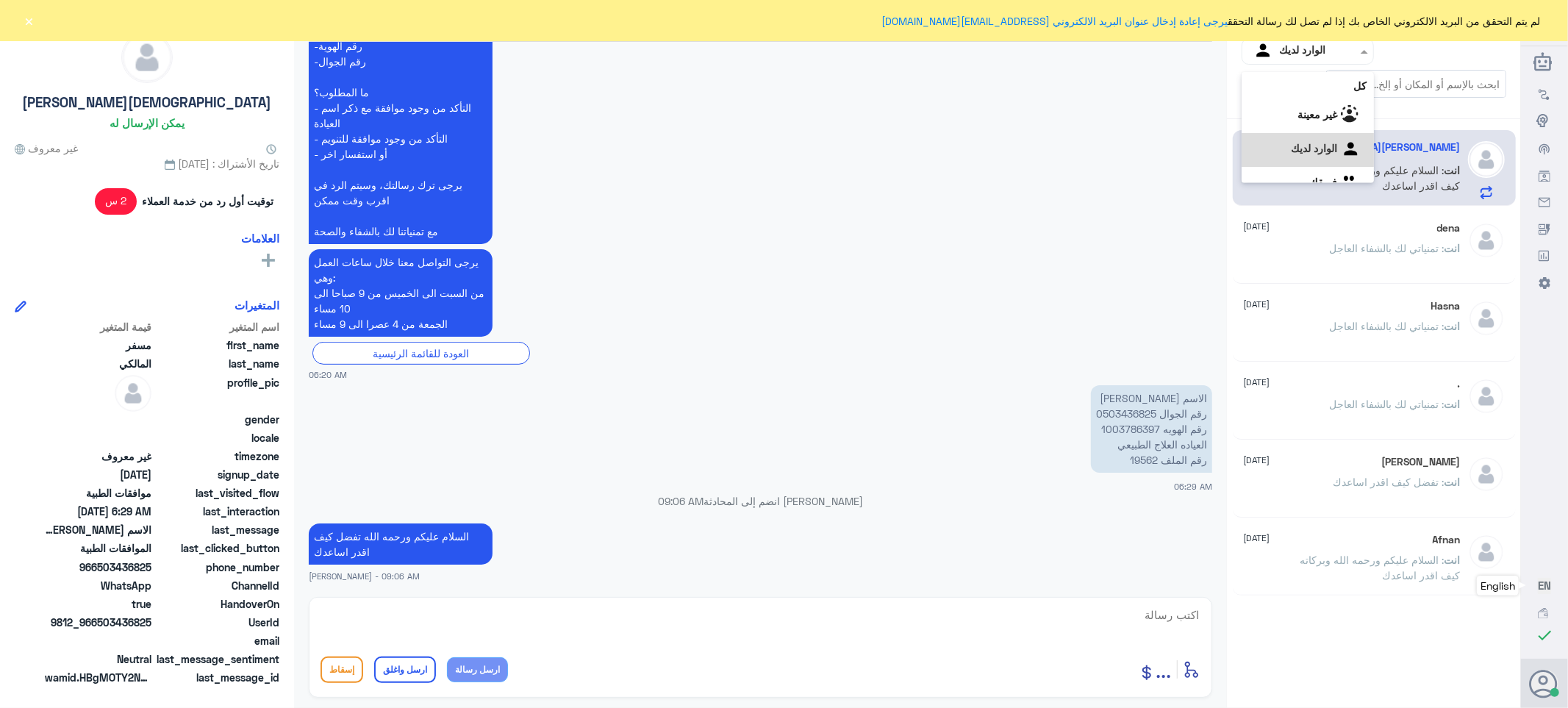
click at [1302, 53] on input "text" at bounding box center [1319, 51] width 81 height 17
click at [1291, 126] on لديك "الوارد لديك" at bounding box center [1314, 129] width 46 height 13
click at [1292, 59] on div "الوارد لديك" at bounding box center [1287, 52] width 76 height 22
click at [1289, 160] on div "فريقك" at bounding box center [1308, 166] width 133 height 34
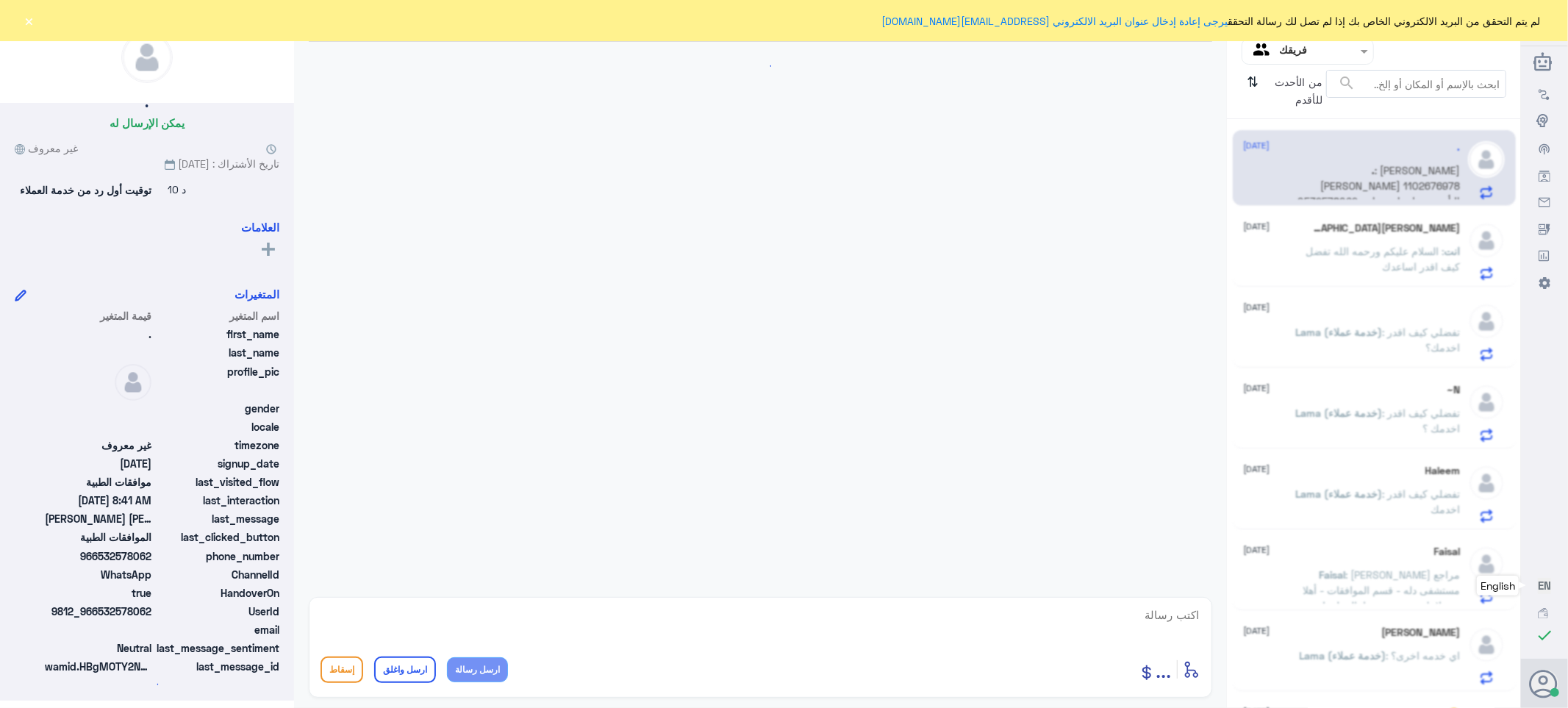
scroll to position [347, 0]
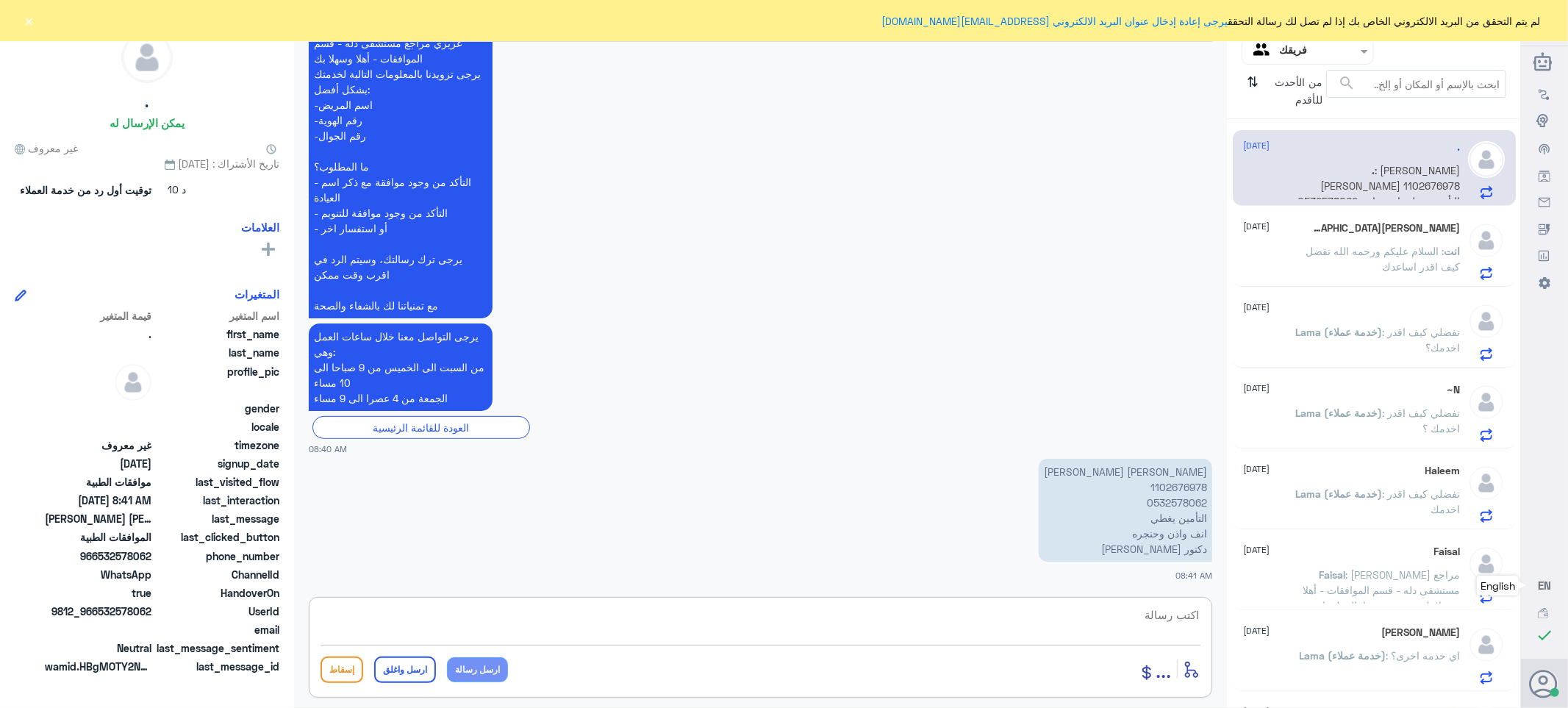
click at [1173, 615] on textarea at bounding box center [760, 622] width 880 height 36
type textarea "h"
click at [1180, 613] on textarea at bounding box center [760, 622] width 880 height 36
type textarea "السلام علكم ورحمه الله وبركاته"
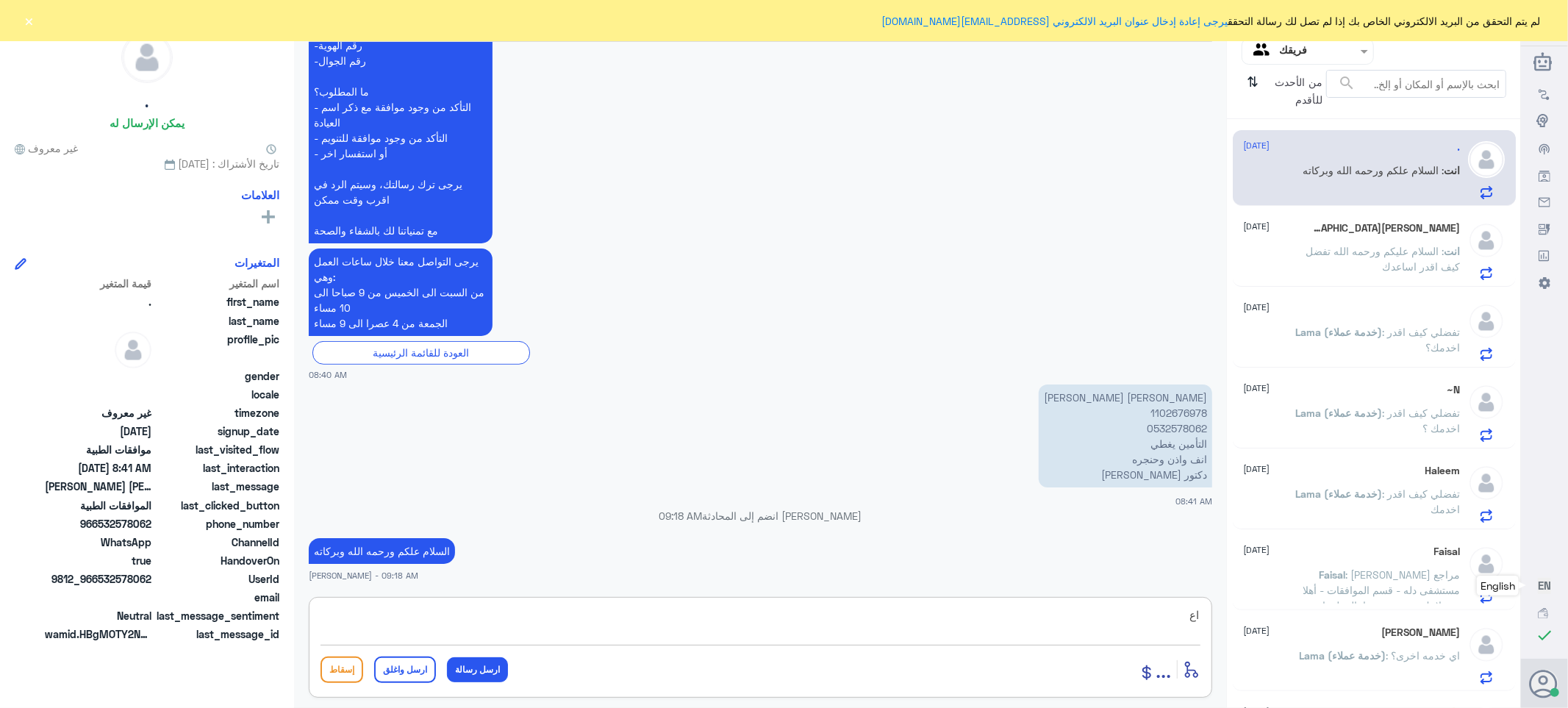
type textarea "ا"
type textarea "غير مغطى"
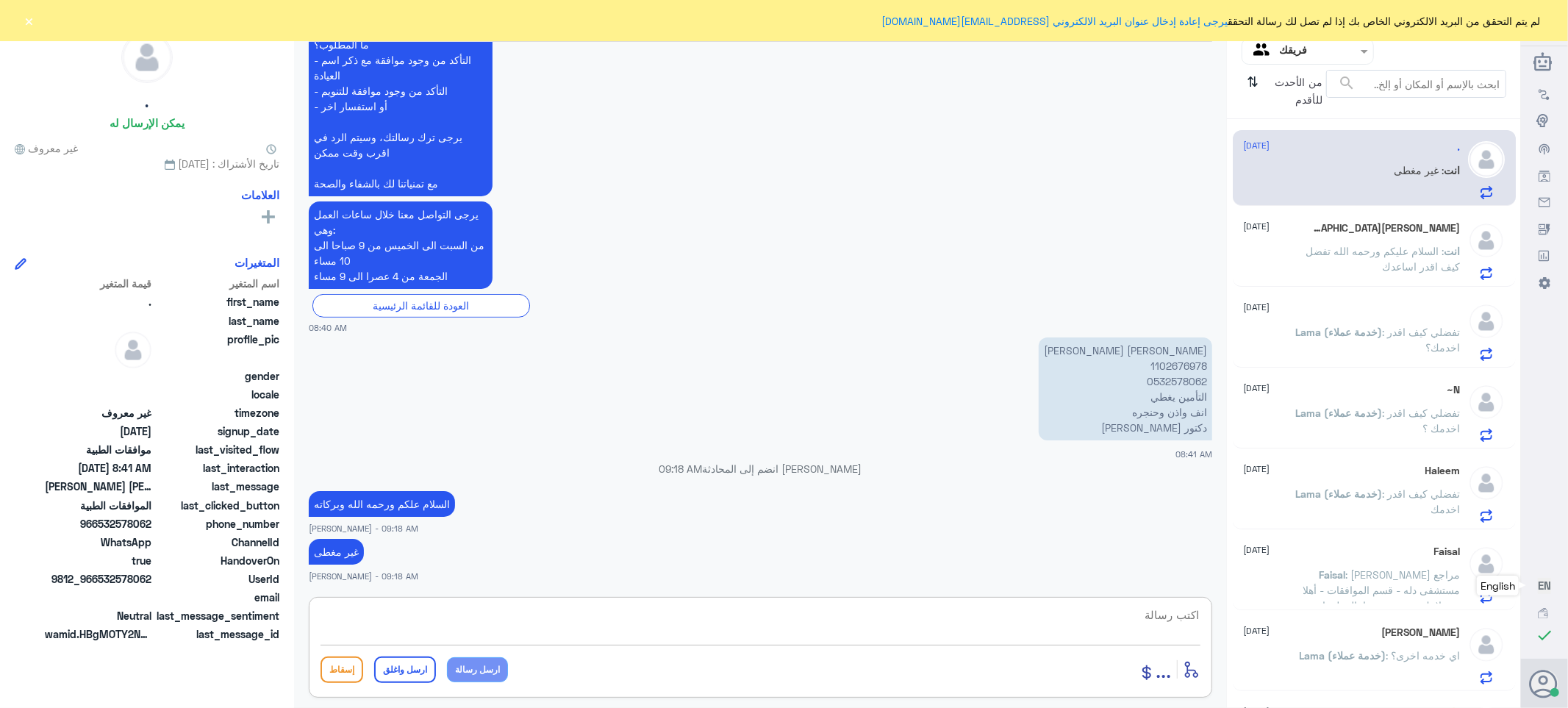
click at [1069, 618] on textarea at bounding box center [760, 622] width 880 height 36
paste textarea "تمنياتي لك بالشفاء العاجل"
type textarea "تمنياتي لك بالشفاء العاجل"
click at [403, 678] on button "ارسل واغلق" at bounding box center [405, 669] width 62 height 26
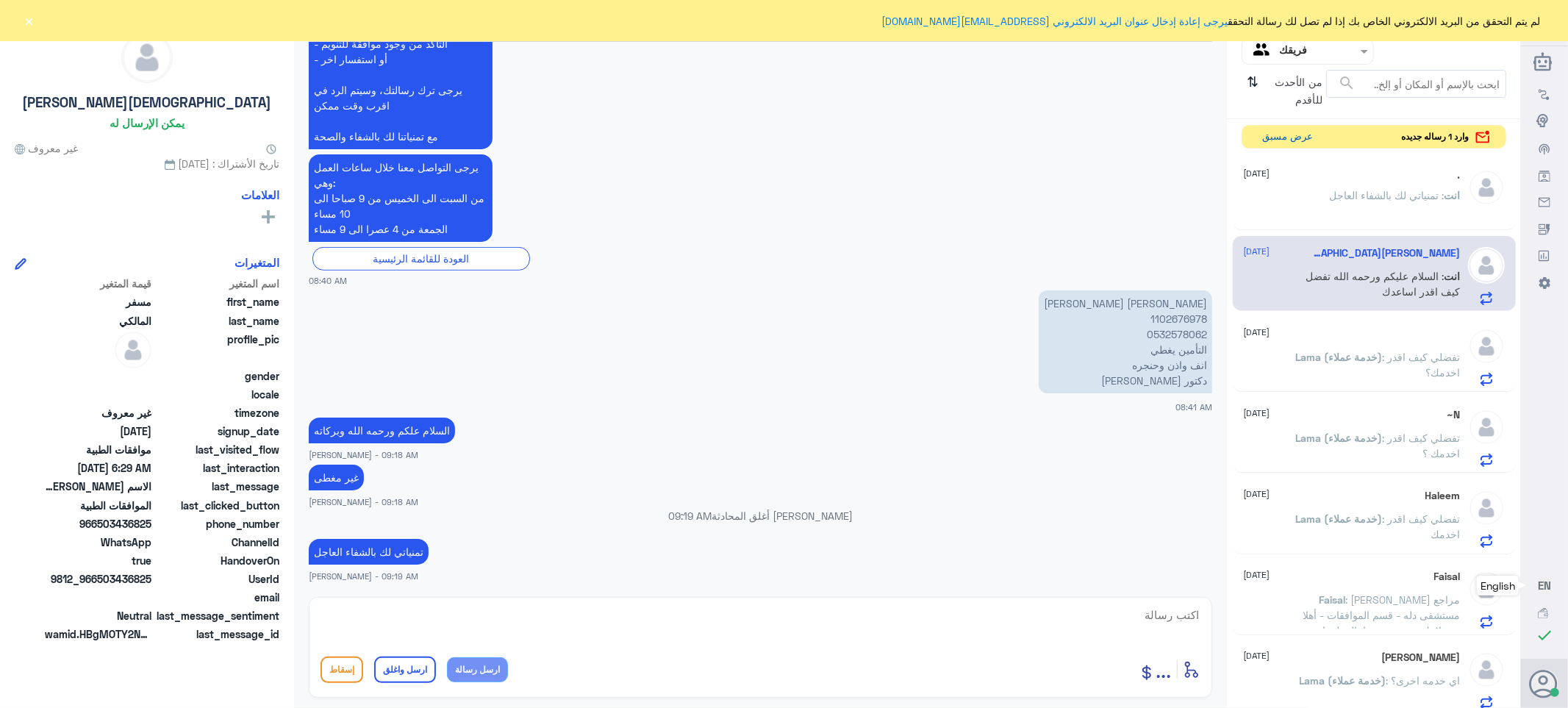
click at [1283, 139] on button "عرض مسبق" at bounding box center [1287, 137] width 62 height 23
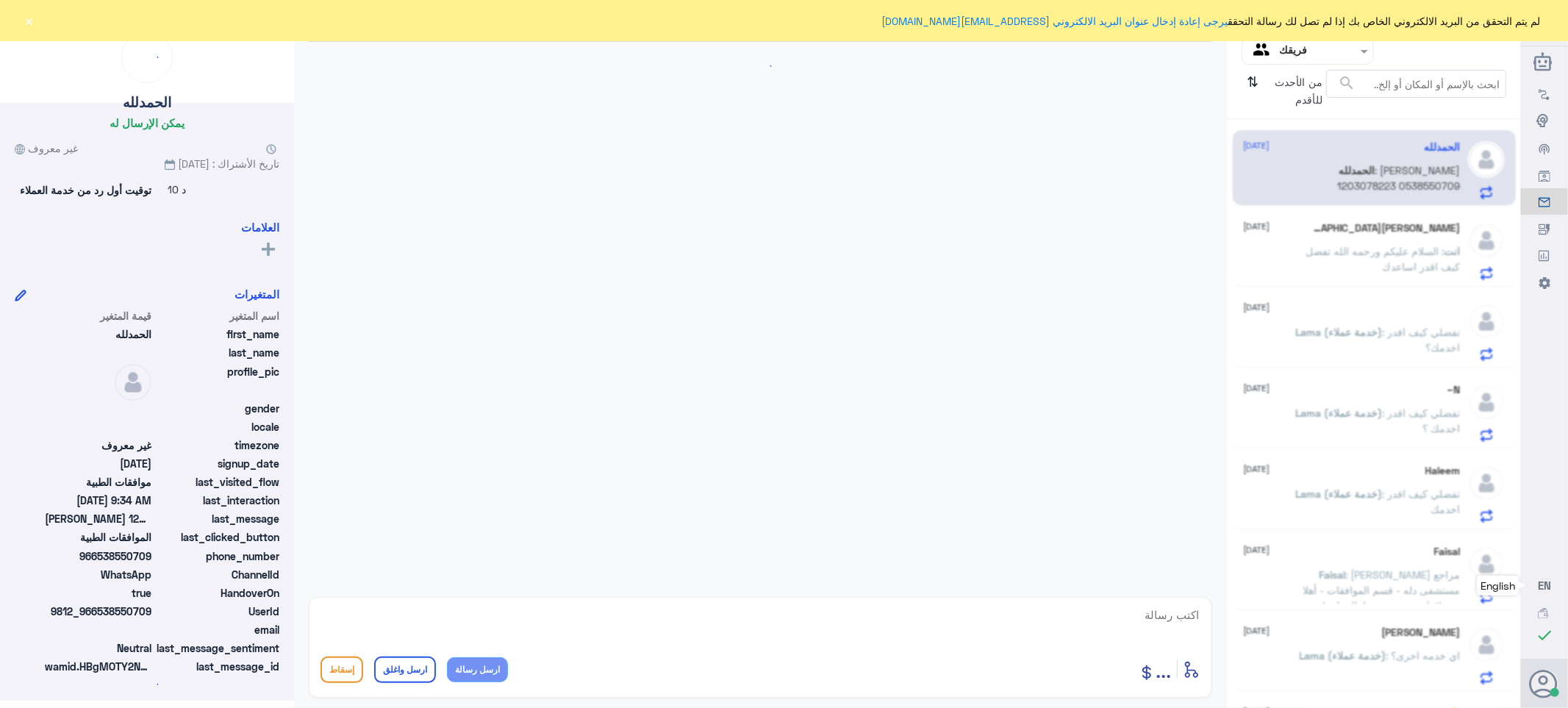
scroll to position [907, 0]
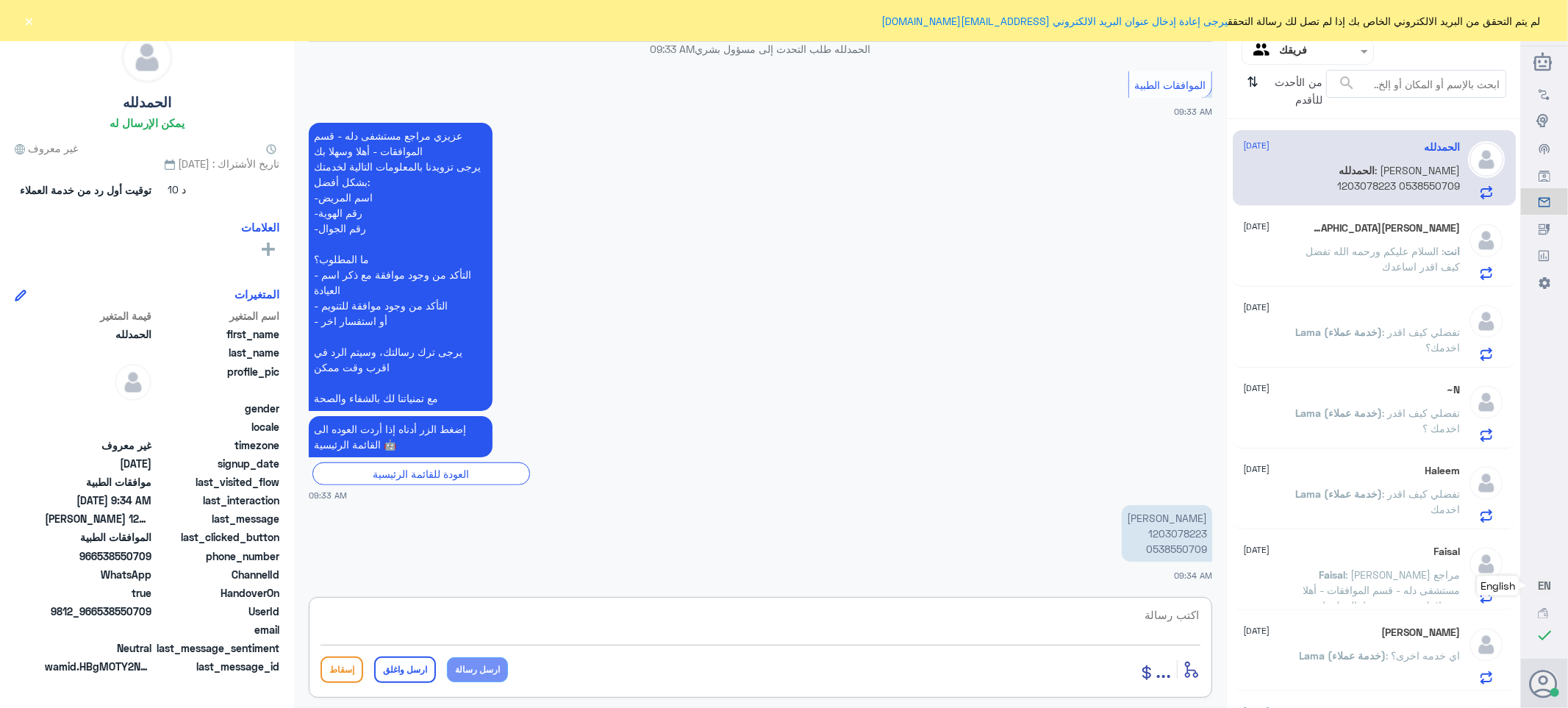
click at [1162, 626] on textarea at bounding box center [760, 622] width 880 height 36
type textarea "ا"
type textarea "صباح الخير تفضل كيف اقدر اساعدك"
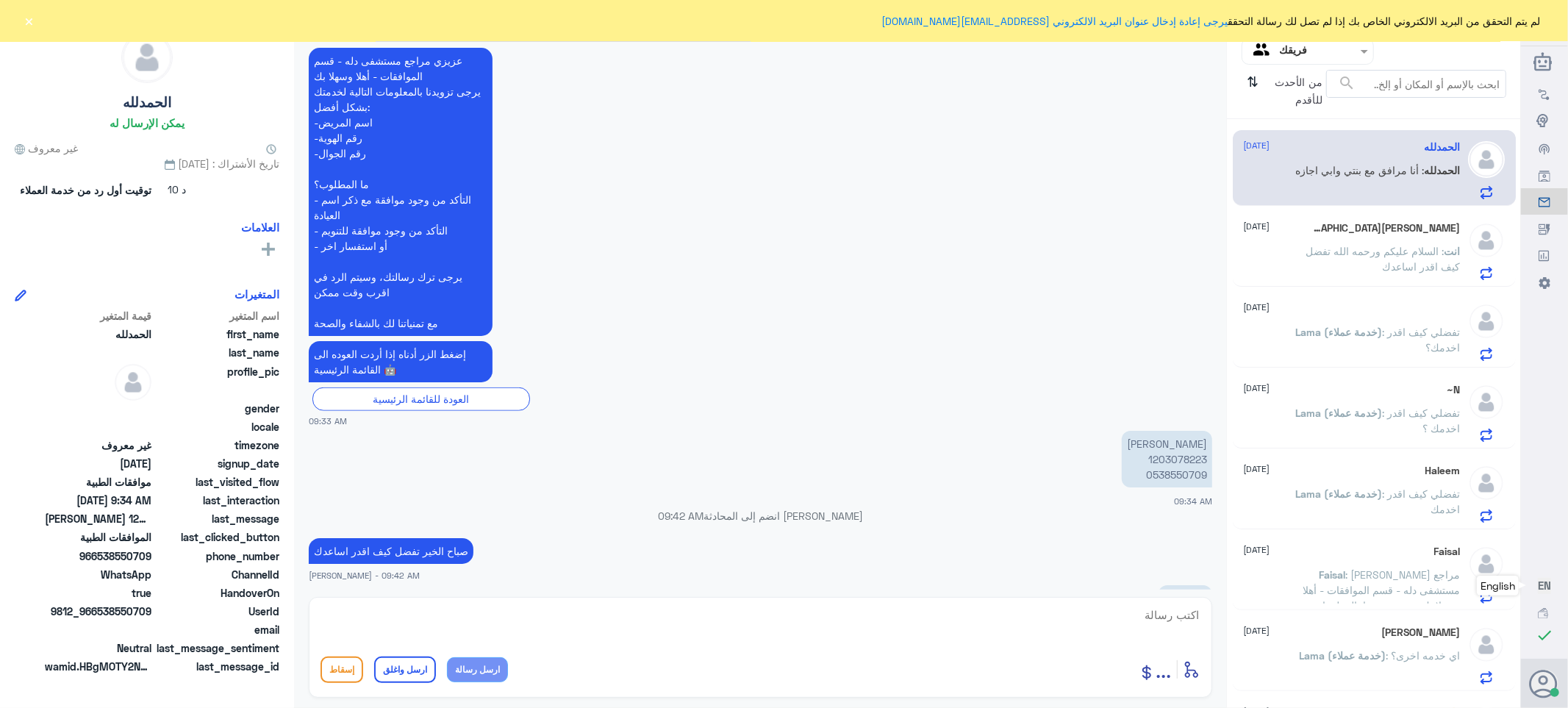
scroll to position [1066, 0]
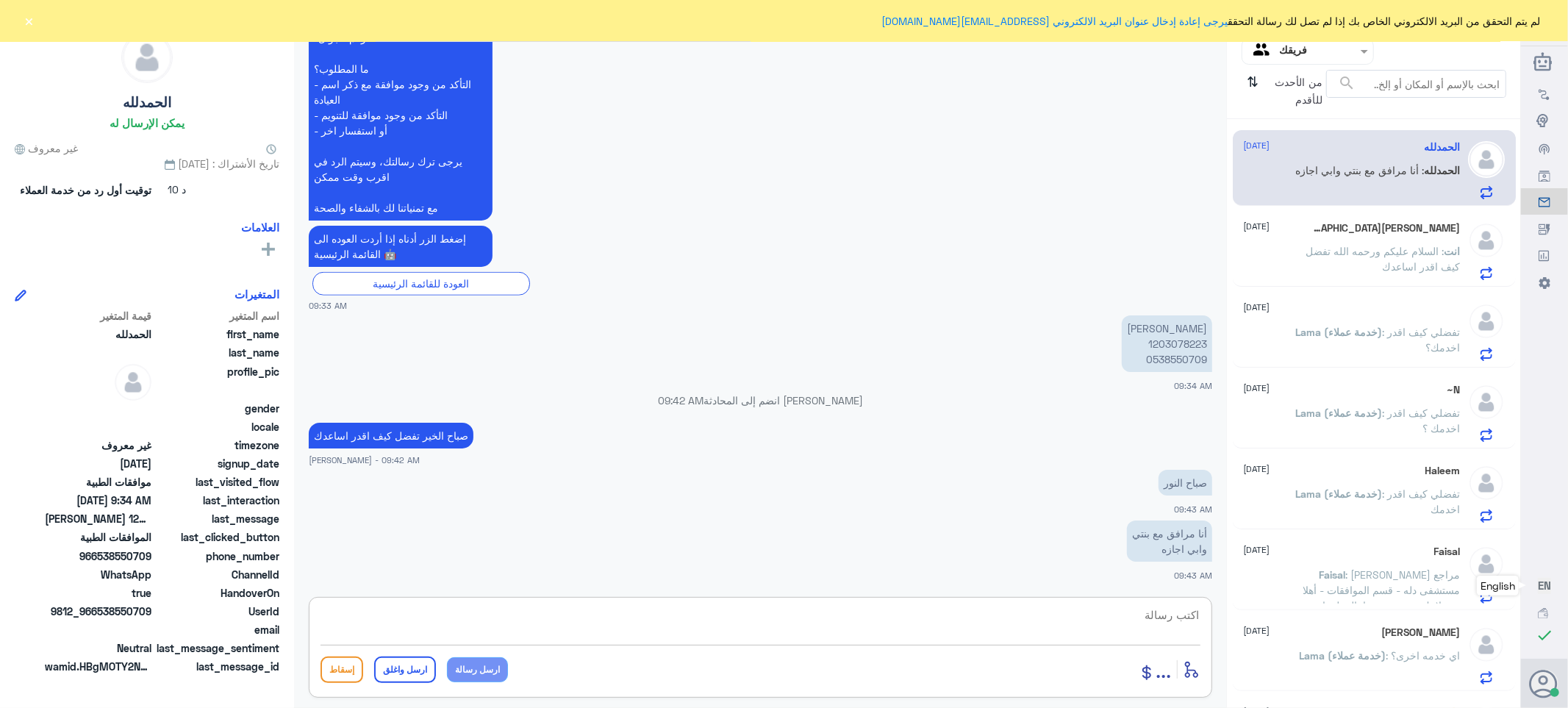
click at [1195, 611] on textarea at bounding box center [760, 622] width 880 height 36
type textarea "فضلا التواصل مع القسم المختص"
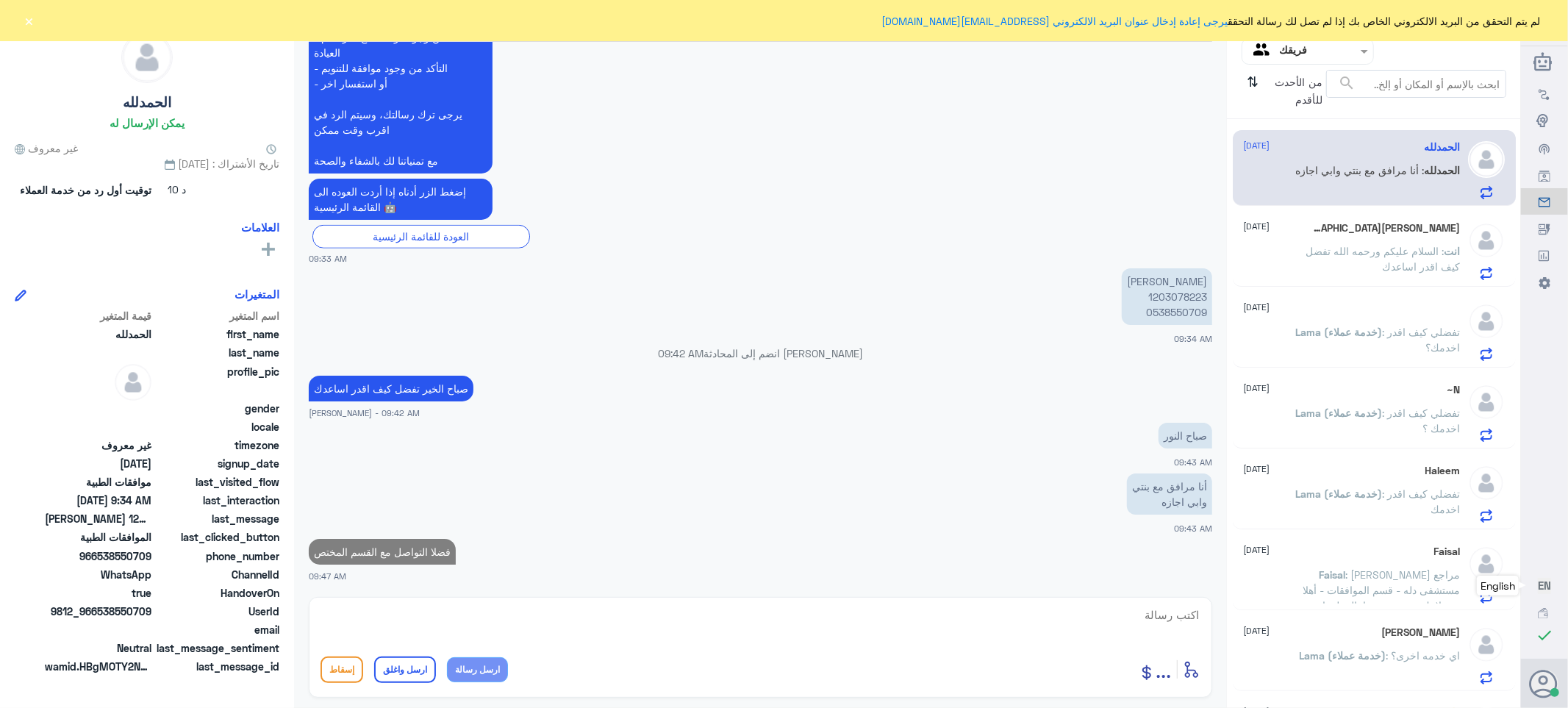
click at [1349, 269] on p "انت : السلام عليكم ورحمه الله تفضل كيف اقدر اساعدك" at bounding box center [1378, 261] width 166 height 37
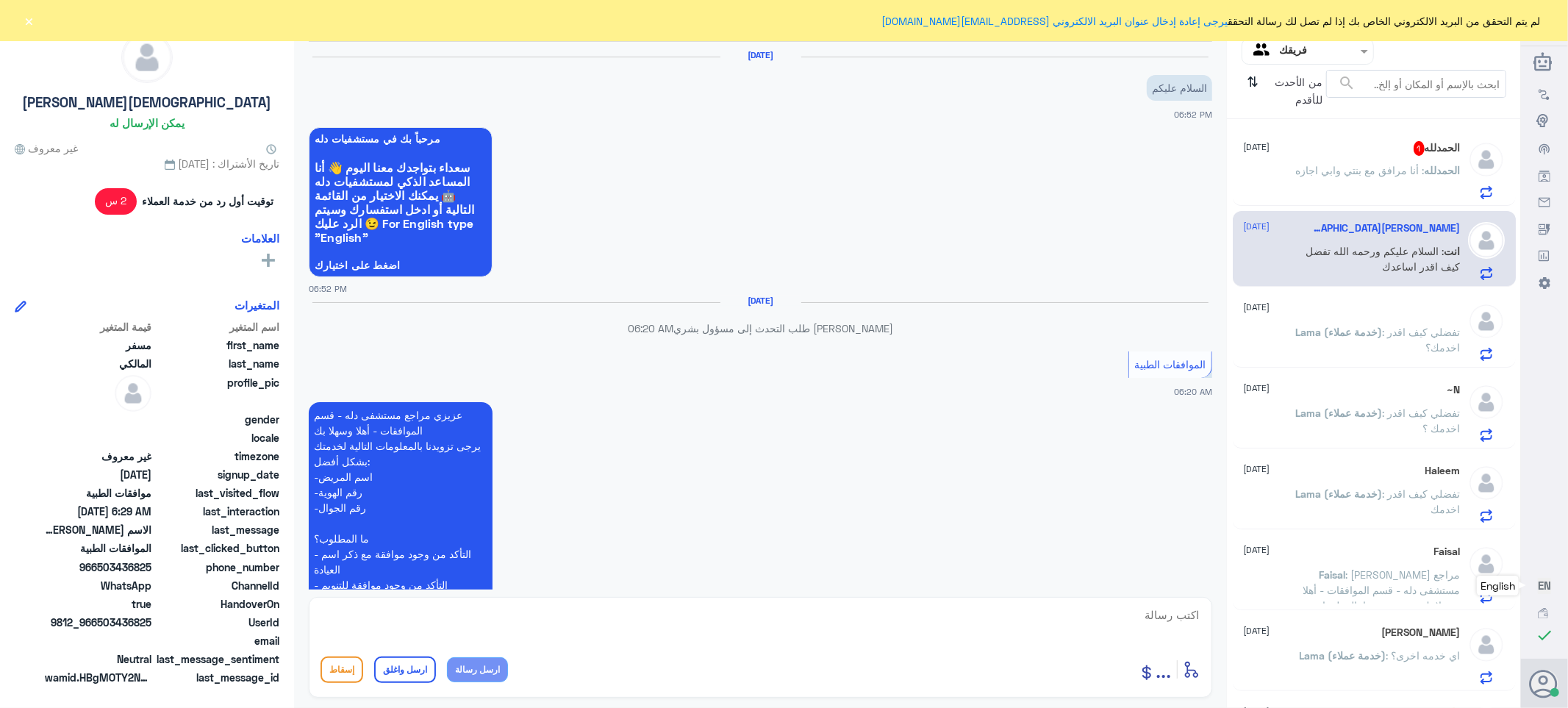
scroll to position [446, 0]
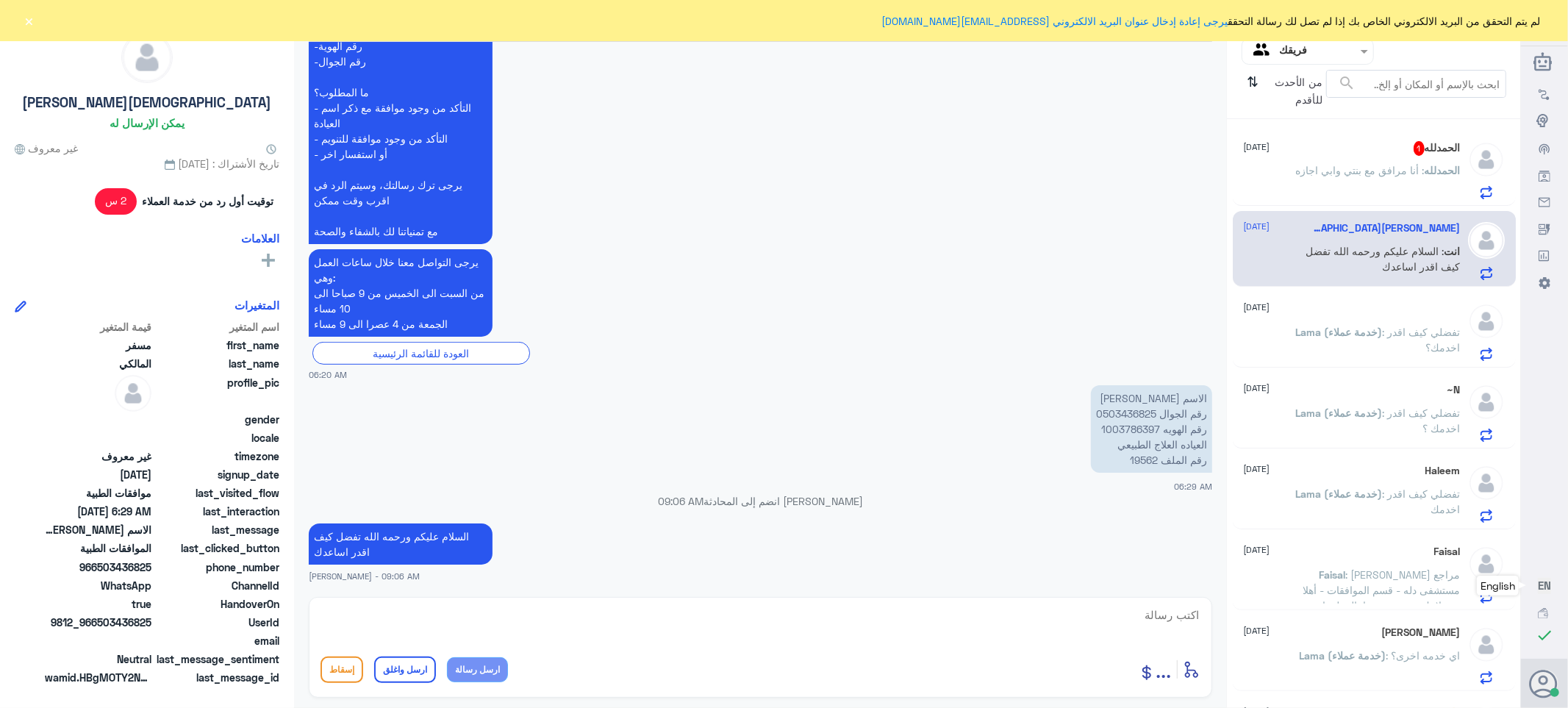
click at [1324, 178] on p "ال[PERSON_NAME] : أنا مرافق مع بنتي وابي اجازه" at bounding box center [1378, 180] width 165 height 37
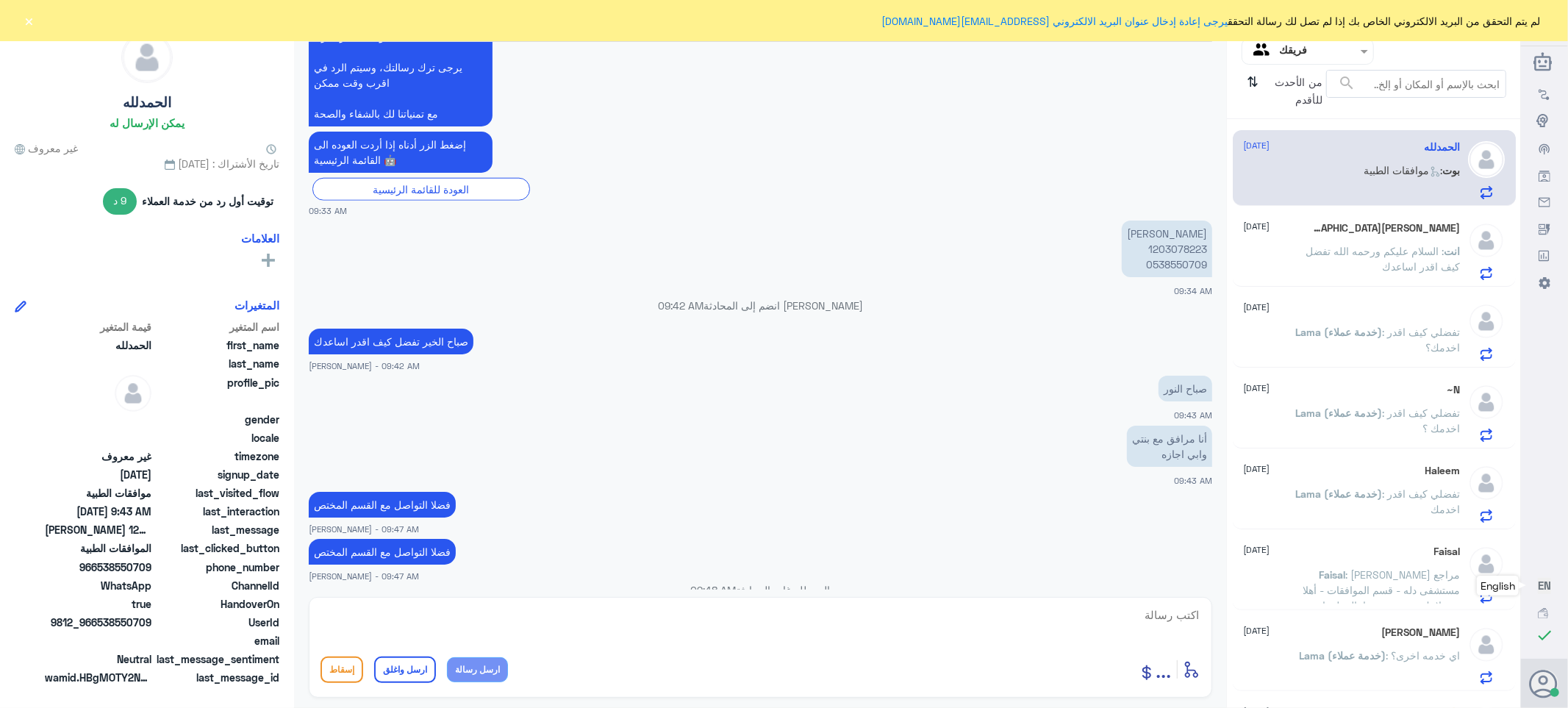
scroll to position [1331, 0]
